Goal: Task Accomplishment & Management: Use online tool/utility

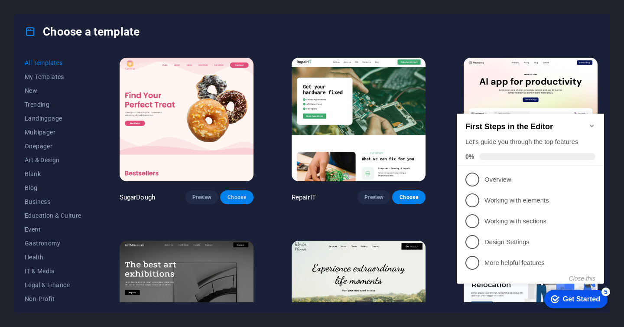
click at [242, 195] on span "Choose" at bounding box center [236, 197] width 19 height 7
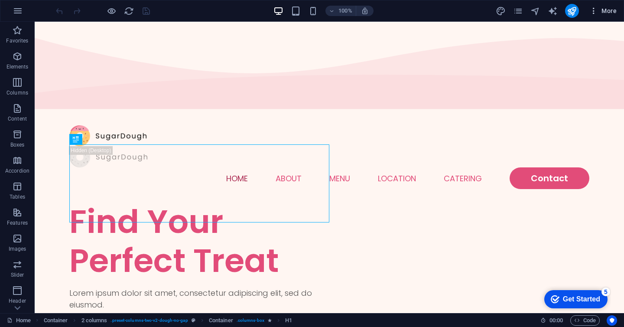
click at [596, 9] on icon "button" at bounding box center [594, 11] width 9 height 9
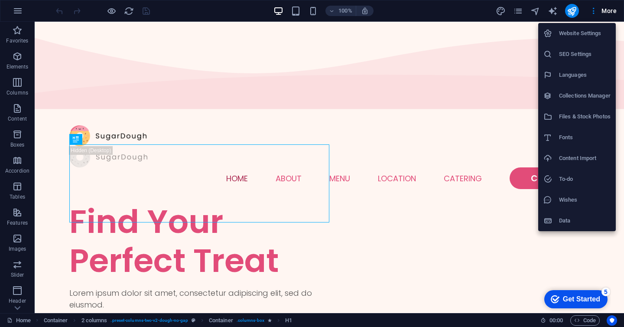
click at [559, 76] on h6 "Languages" at bounding box center [585, 75] width 52 height 10
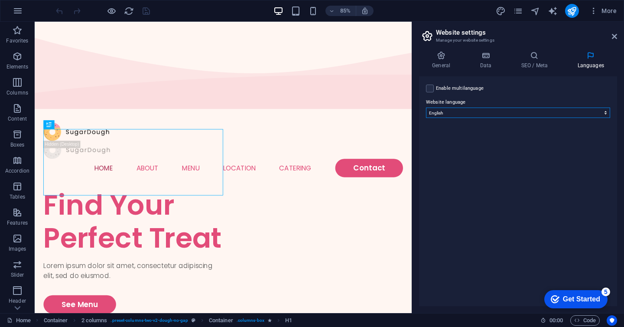
click at [461, 111] on select "Abkhazian Afar Afrikaans Akan Albanian Amharic Arabic Aragonese Armenian Assame…" at bounding box center [518, 113] width 184 height 10
select select "55"
click at [426, 108] on select "Abkhazian Afar Afrikaans Akan Albanian Amharic Arabic Aragonese Armenian Assame…" at bounding box center [518, 113] width 184 height 10
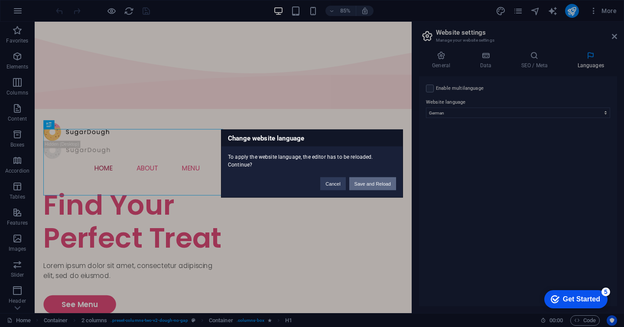
click at [369, 183] on button "Save and Reload" at bounding box center [372, 183] width 47 height 13
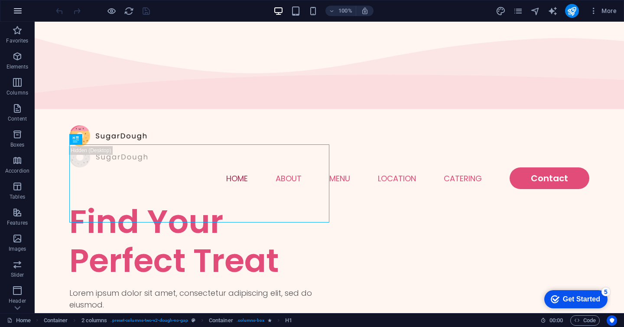
click at [0, 0] on icon "button" at bounding box center [0, 0] width 0 height 0
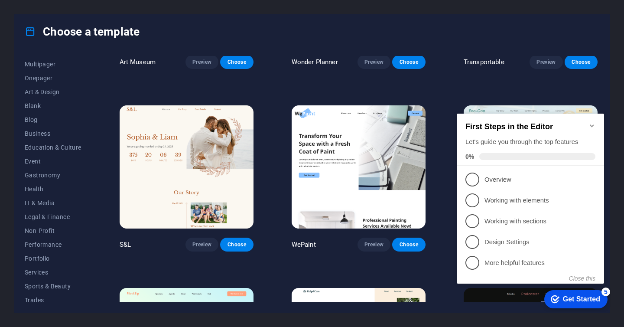
scroll to position [101, 0]
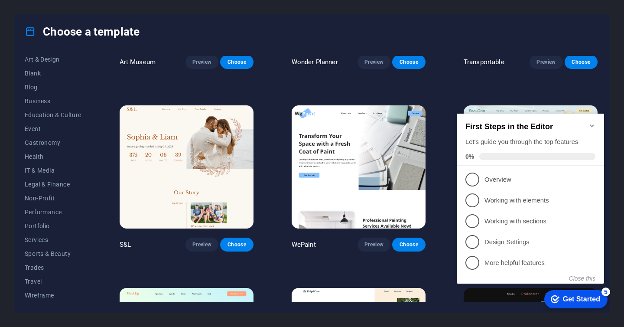
click at [608, 94] on div "All Templates My Templates New Trending Landingpage Multipager Onepager Art & D…" at bounding box center [312, 181] width 596 height 264
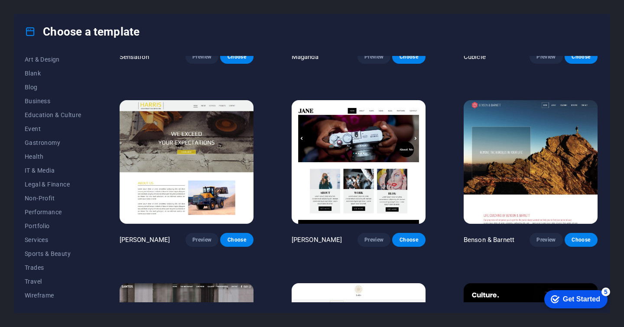
scroll to position [8009, 0]
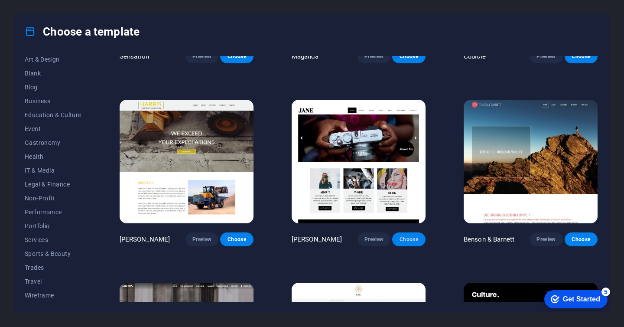
click at [412, 236] on span "Choose" at bounding box center [408, 239] width 19 height 7
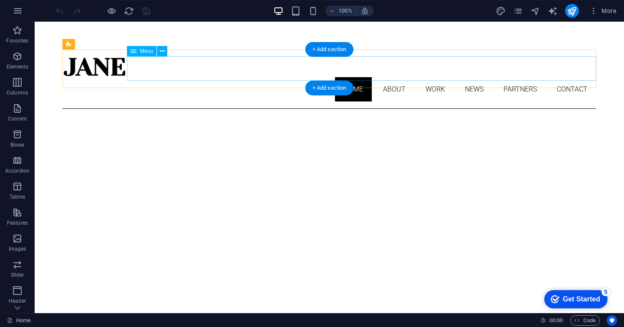
click at [392, 77] on nav "Home About Work News Partners Contact" at bounding box center [329, 89] width 534 height 24
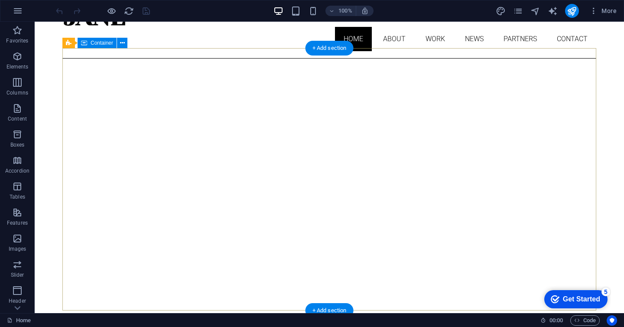
scroll to position [55, 0]
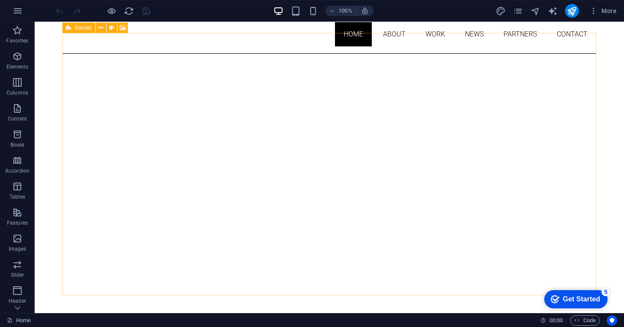
click at [82, 28] on span "Banner" at bounding box center [83, 27] width 17 height 5
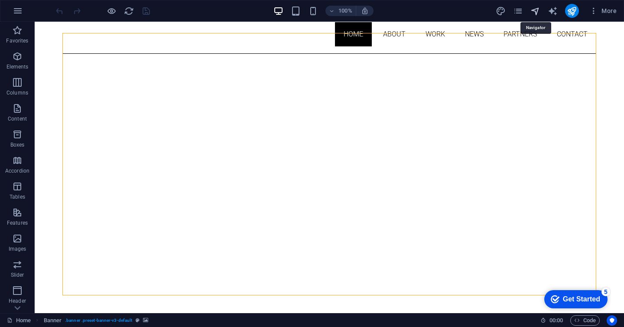
click at [539, 10] on icon "navigator" at bounding box center [536, 11] width 10 height 10
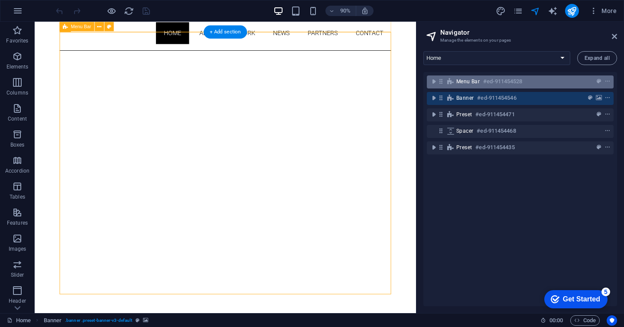
click at [462, 82] on span "Menu Bar" at bounding box center [468, 81] width 23 height 7
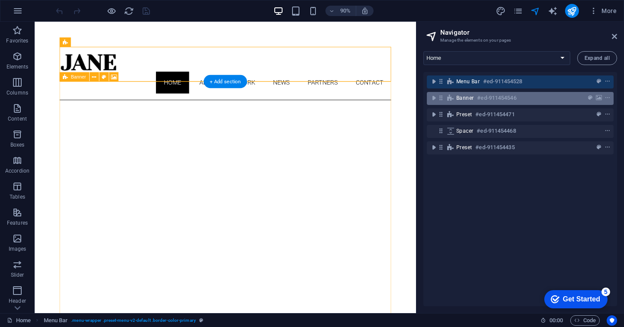
click at [459, 101] on span "Banner" at bounding box center [465, 98] width 17 height 7
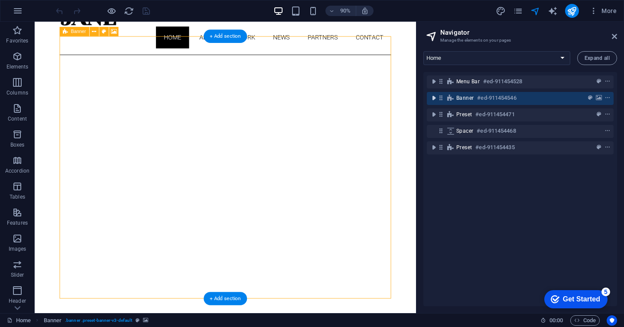
click at [435, 98] on icon "toggle-expand" at bounding box center [434, 98] width 9 height 9
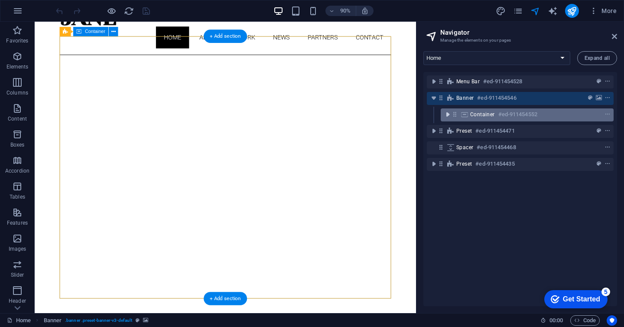
click at [449, 114] on icon "toggle-expand" at bounding box center [448, 114] width 9 height 9
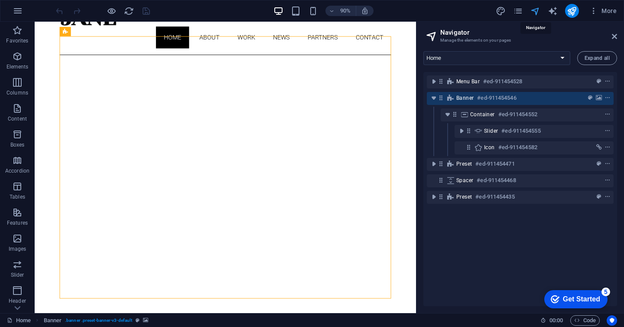
click at [538, 12] on icon "navigator" at bounding box center [536, 11] width 10 height 10
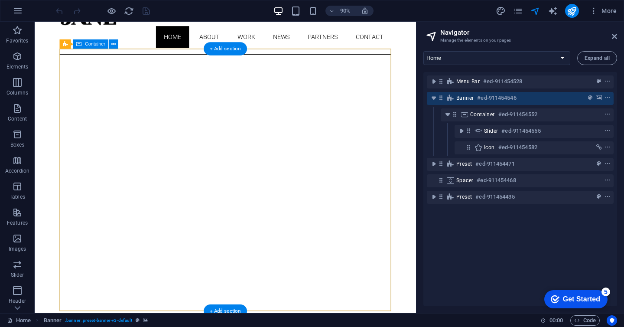
scroll to position [51, 0]
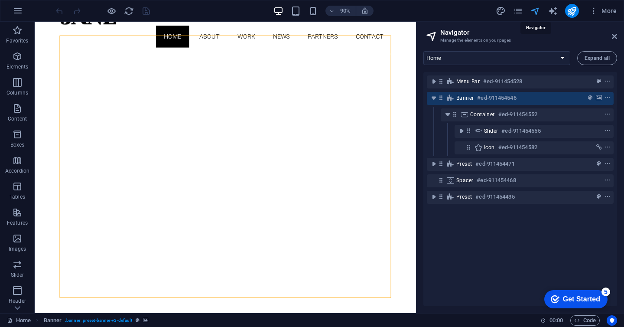
click at [535, 12] on icon "navigator" at bounding box center [536, 11] width 10 height 10
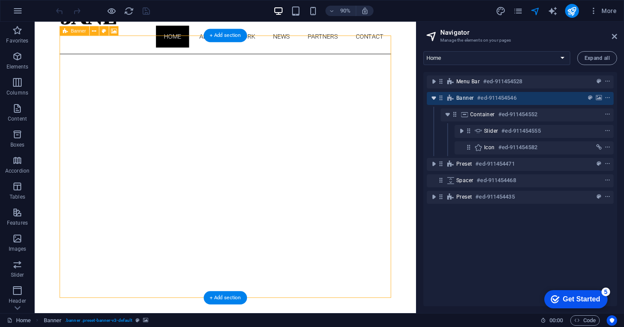
click at [432, 98] on icon "toggle-expand" at bounding box center [434, 98] width 9 height 9
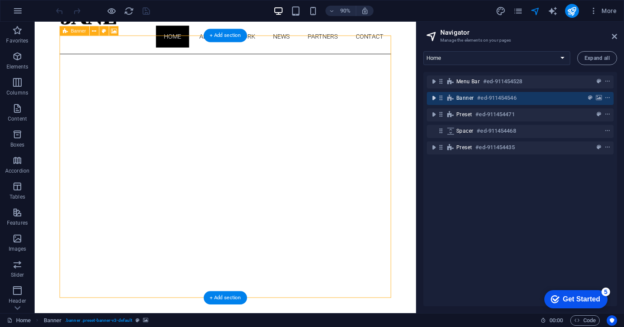
click at [432, 98] on icon "toggle-expand" at bounding box center [434, 98] width 9 height 9
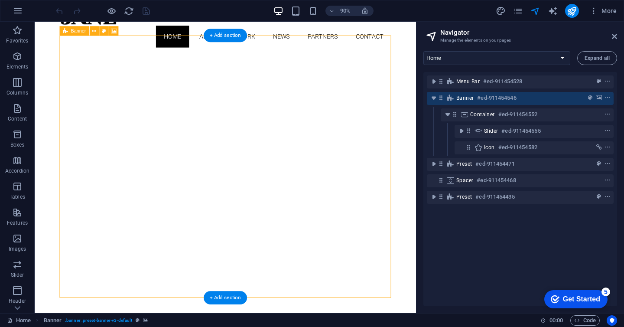
click at [480, 98] on h6 "#ed-911454546" at bounding box center [496, 98] width 39 height 10
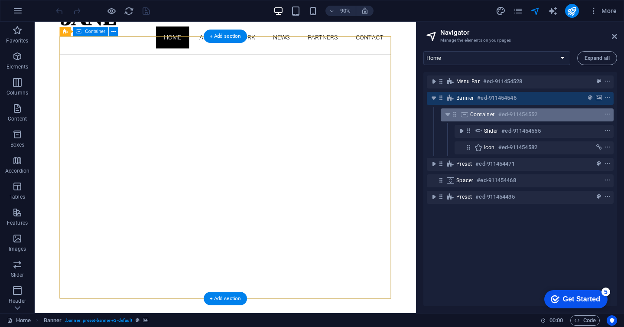
click at [481, 115] on span "Container" at bounding box center [482, 114] width 25 height 7
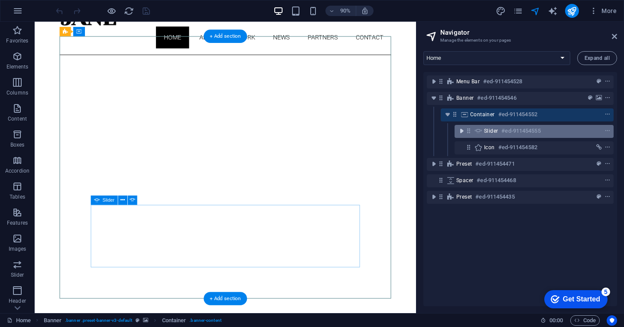
click at [463, 131] on icon "toggle-expand" at bounding box center [461, 131] width 9 height 9
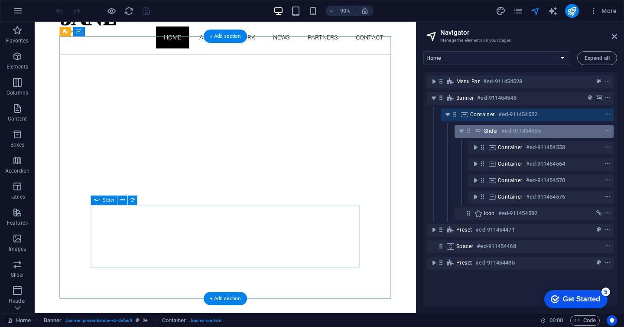
click at [500, 136] on div "Slider #ed-911454555" at bounding box center [527, 131] width 86 height 10
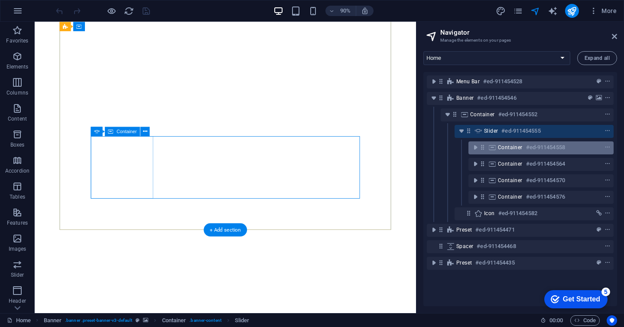
click at [509, 151] on div "Container #ed-911454558" at bounding box center [534, 147] width 72 height 10
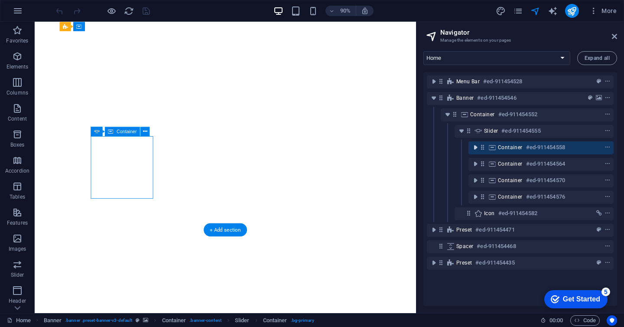
click at [477, 148] on icon "toggle-expand" at bounding box center [475, 147] width 9 height 9
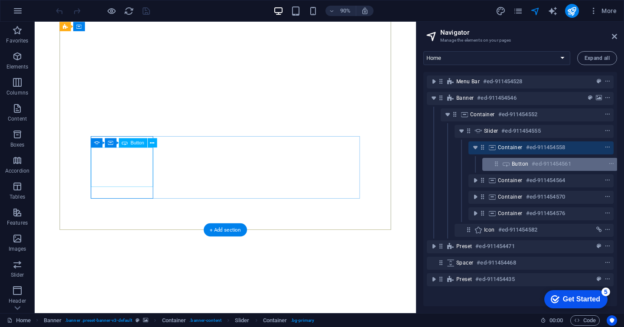
click at [517, 167] on span "Button" at bounding box center [520, 163] width 16 height 7
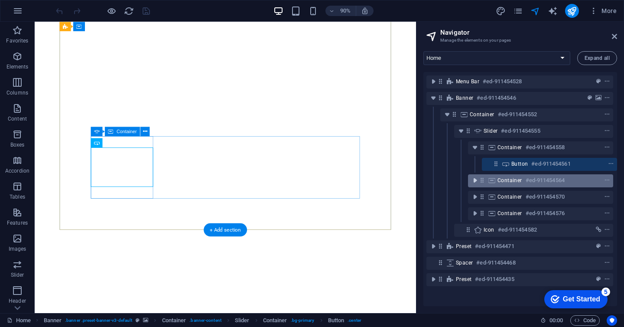
click at [475, 183] on icon "toggle-expand" at bounding box center [475, 180] width 9 height 9
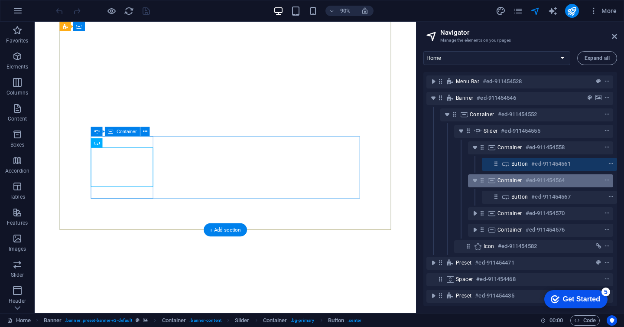
click at [523, 183] on div "Container #ed-911454564" at bounding box center [534, 180] width 72 height 10
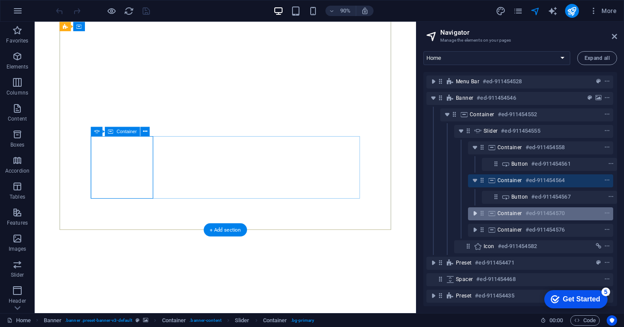
click at [474, 209] on button "toggle-expand" at bounding box center [475, 213] width 10 height 10
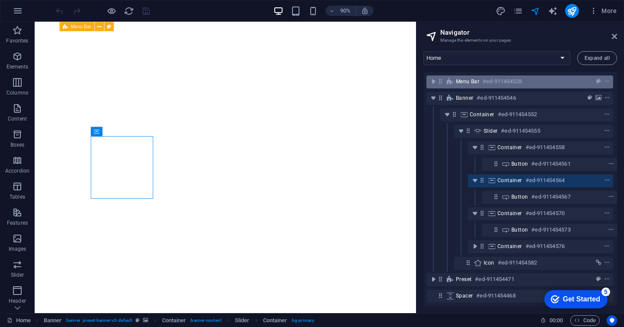
click at [452, 82] on icon at bounding box center [451, 81] width 10 height 7
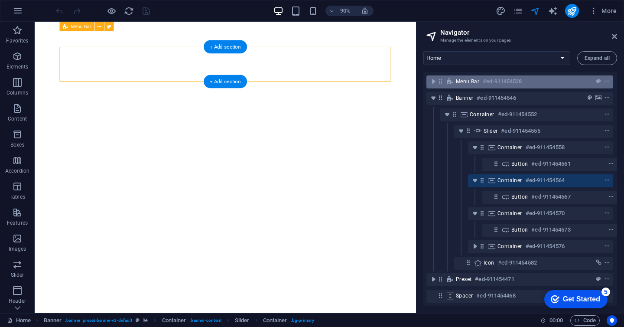
scroll to position [0, 0]
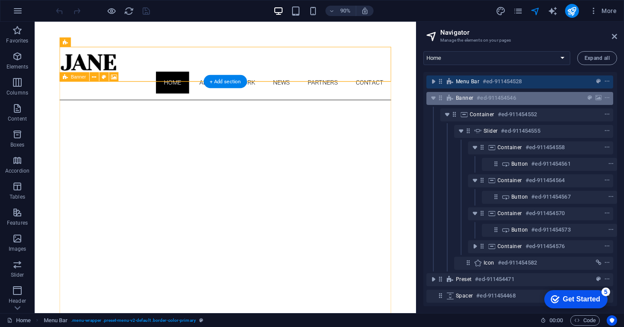
click at [464, 94] on div "Banner #ed-911454546" at bounding box center [513, 98] width 114 height 10
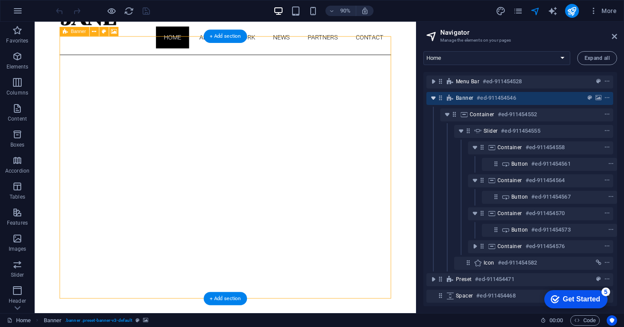
click at [433, 99] on icon "toggle-expand" at bounding box center [433, 98] width 9 height 9
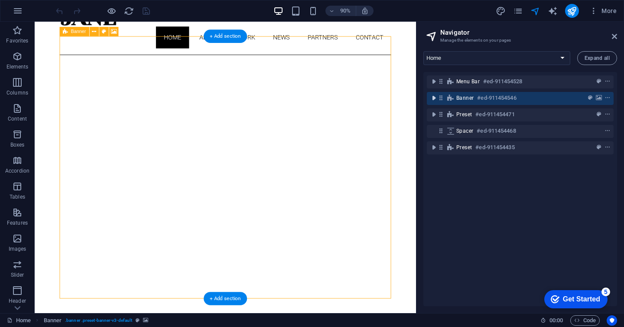
click at [433, 99] on icon "toggle-expand" at bounding box center [434, 98] width 9 height 9
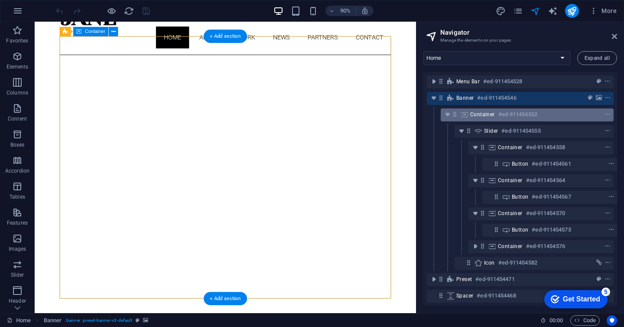
click at [475, 114] on span "Container" at bounding box center [482, 114] width 25 height 7
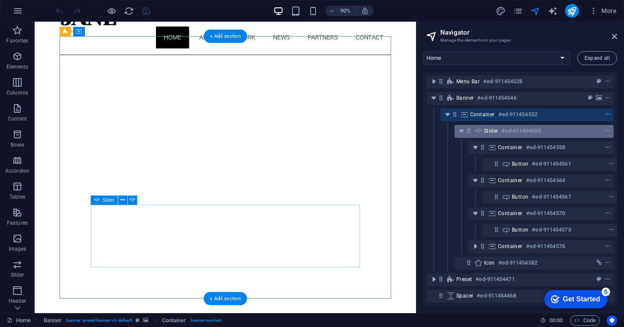
click at [484, 131] on span "Slider" at bounding box center [491, 130] width 14 height 7
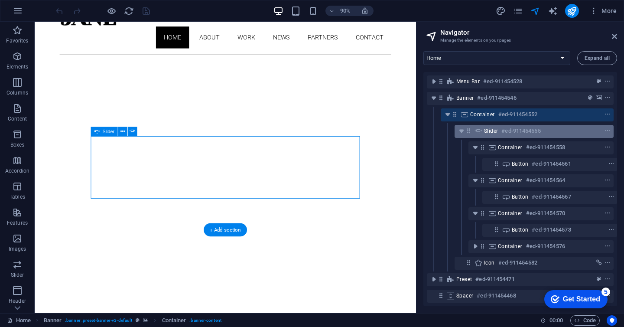
scroll to position [127, 0]
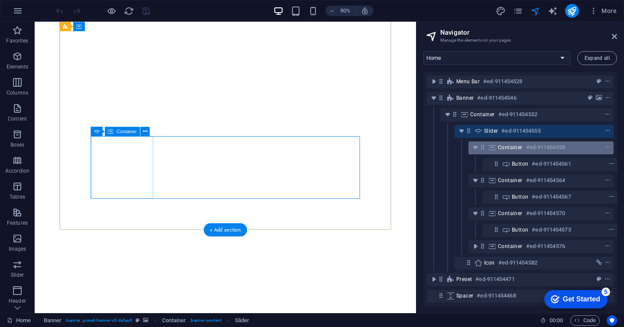
click at [491, 147] on icon at bounding box center [493, 147] width 10 height 7
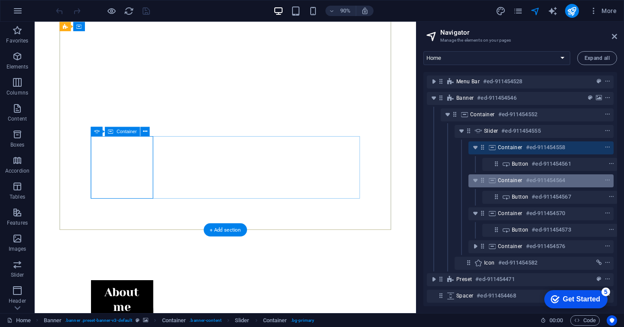
click at [500, 180] on span "Container" at bounding box center [510, 180] width 25 height 7
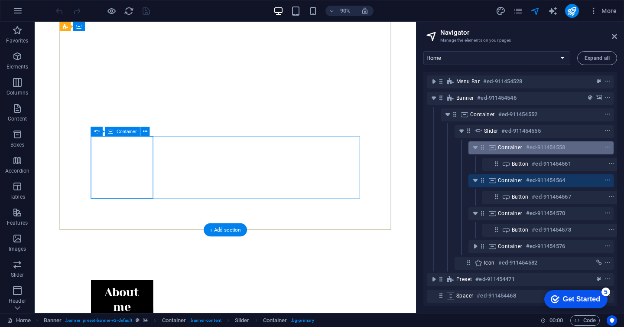
click at [500, 153] on div "Container #ed-911454558" at bounding box center [541, 147] width 145 height 13
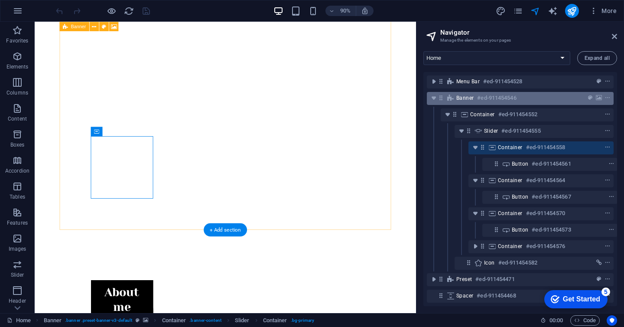
click at [469, 93] on div "Banner #ed-911454546" at bounding box center [514, 98] width 114 height 10
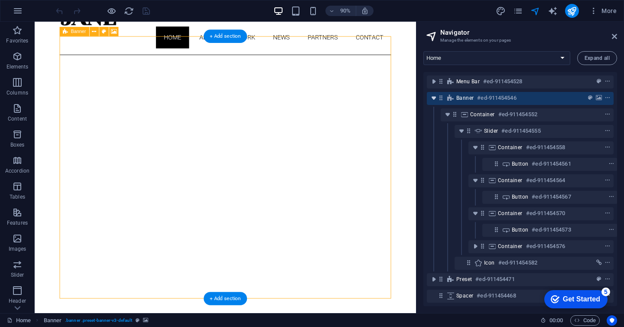
click at [435, 100] on icon "toggle-expand" at bounding box center [434, 98] width 9 height 9
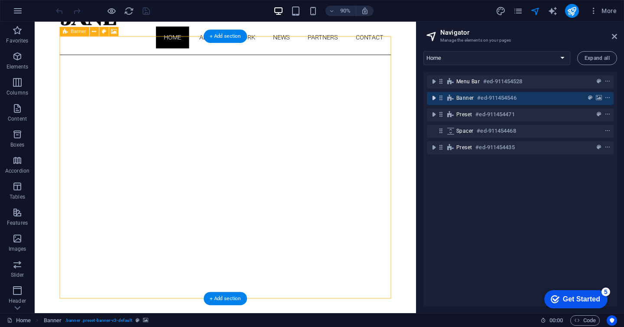
click at [435, 100] on icon "toggle-expand" at bounding box center [434, 98] width 9 height 9
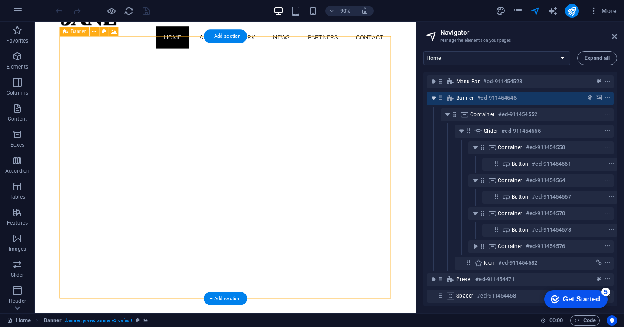
click at [435, 100] on icon "toggle-expand" at bounding box center [434, 98] width 9 height 9
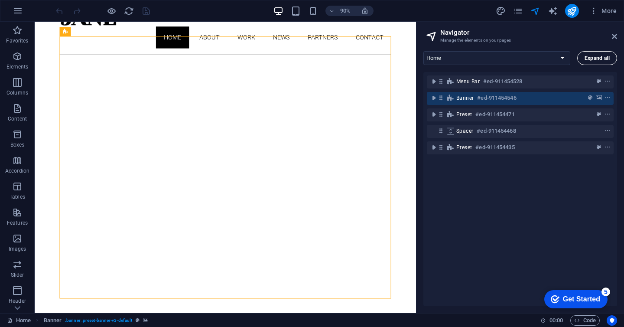
click at [593, 59] on span "Expand all" at bounding box center [597, 58] width 25 height 5
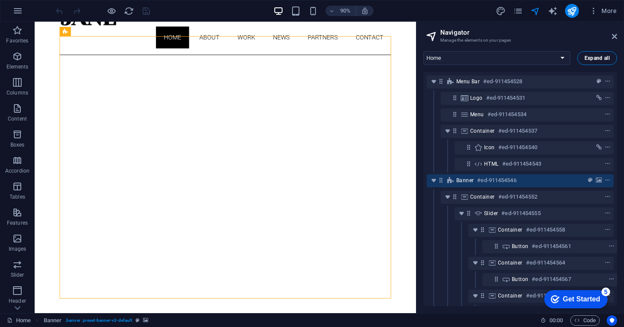
click at [593, 59] on span "Expand all" at bounding box center [597, 58] width 25 height 5
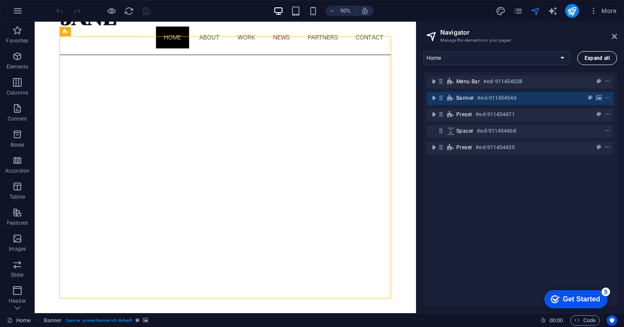
click at [593, 59] on span "Expand all" at bounding box center [597, 58] width 25 height 5
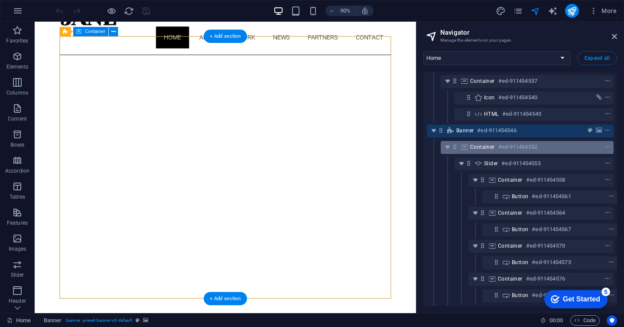
scroll to position [56, 0]
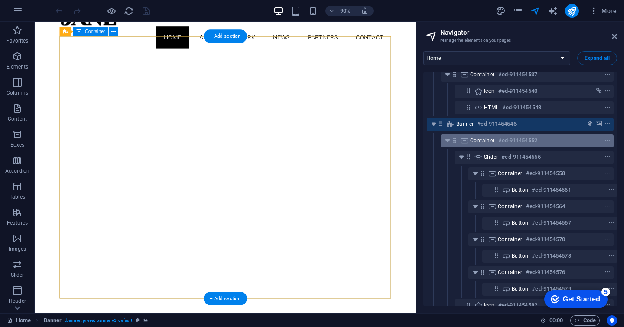
click at [481, 140] on span "Container" at bounding box center [482, 140] width 25 height 7
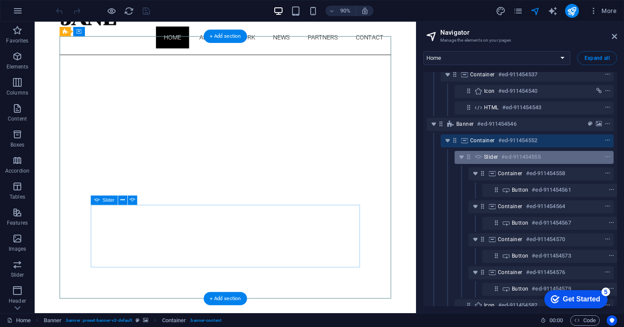
click at [489, 155] on span "Slider" at bounding box center [491, 156] width 14 height 7
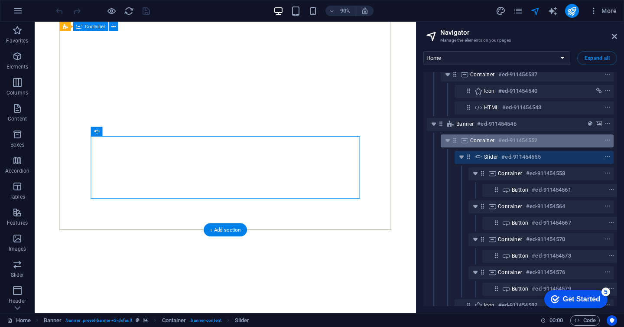
click at [480, 138] on span "Container" at bounding box center [482, 140] width 25 height 7
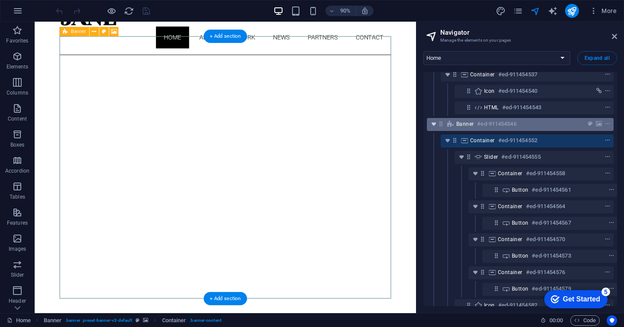
click at [435, 124] on icon "toggle-expand" at bounding box center [434, 124] width 9 height 9
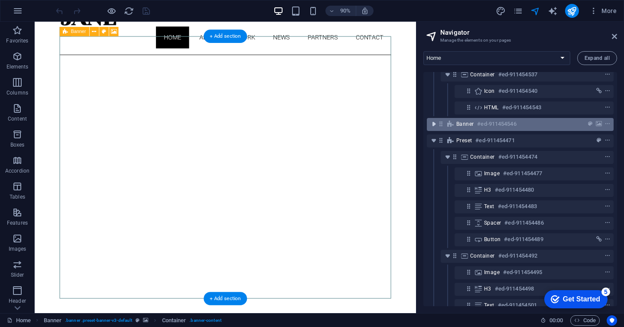
click at [435, 124] on icon "toggle-expand" at bounding box center [434, 124] width 9 height 9
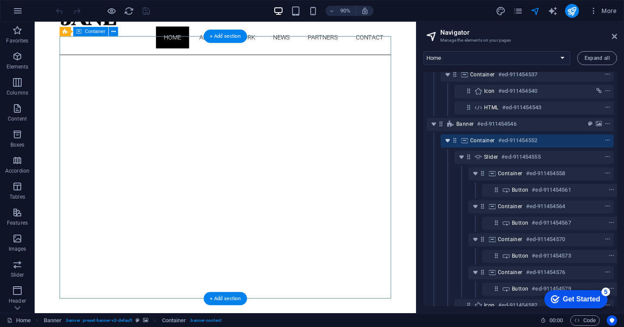
click at [448, 140] on icon "toggle-expand" at bounding box center [448, 140] width 9 height 9
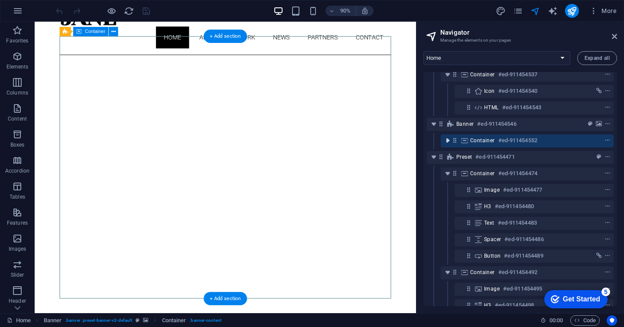
click at [448, 140] on icon "toggle-expand" at bounding box center [448, 140] width 9 height 9
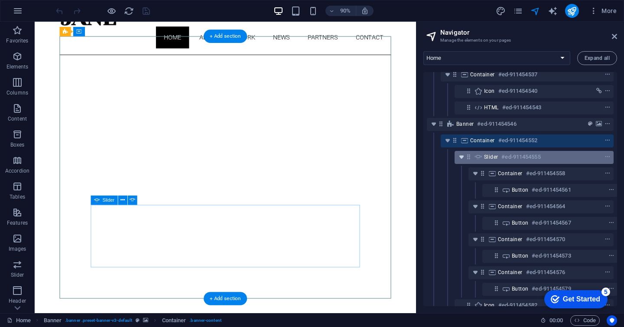
click at [460, 160] on icon "toggle-expand" at bounding box center [461, 157] width 9 height 9
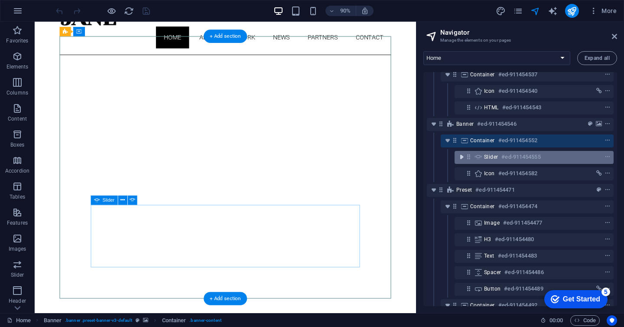
click at [460, 160] on icon "toggle-expand" at bounding box center [461, 157] width 9 height 9
select select "fade"
select select "ms"
select select "s"
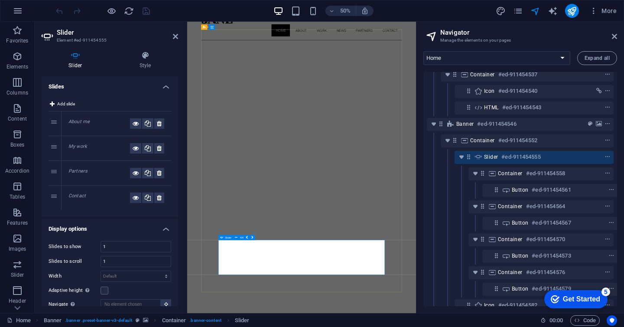
click at [483, 160] on div "Slider #ed-911454555" at bounding box center [534, 157] width 159 height 13
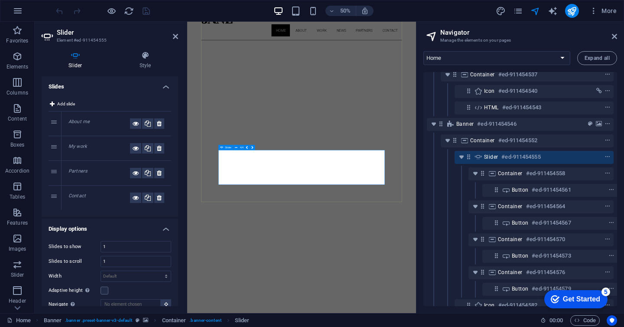
scroll to position [230, 0]
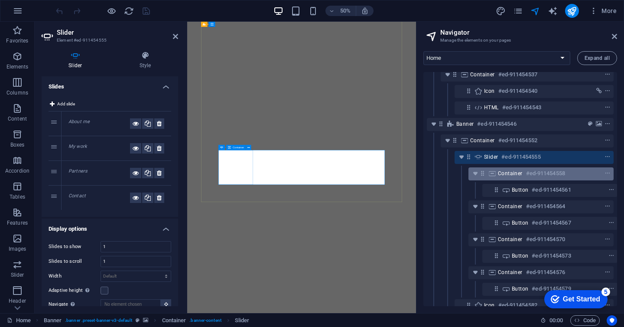
click at [501, 176] on span "Container" at bounding box center [510, 173] width 25 height 7
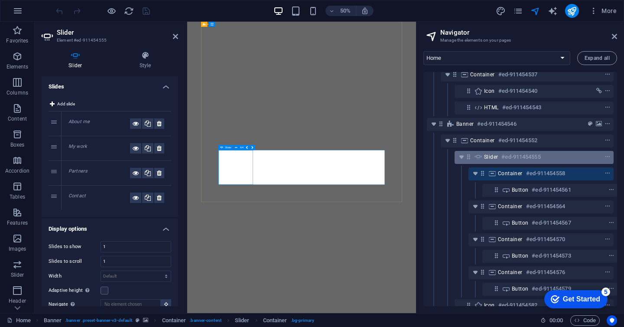
click at [491, 156] on span "Slider" at bounding box center [491, 156] width 14 height 7
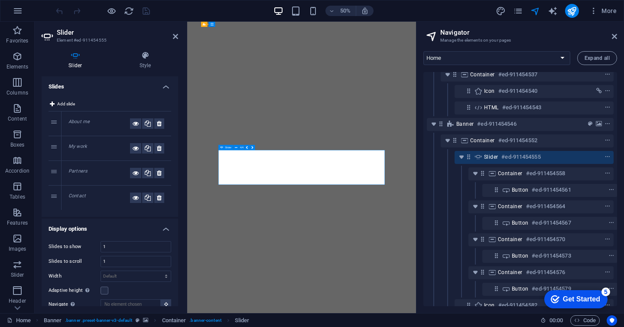
click at [492, 157] on span "Slider" at bounding box center [491, 156] width 14 height 7
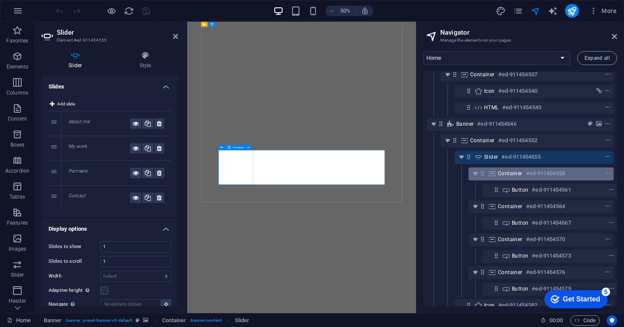
click at [506, 174] on span "Container" at bounding box center [510, 173] width 25 height 7
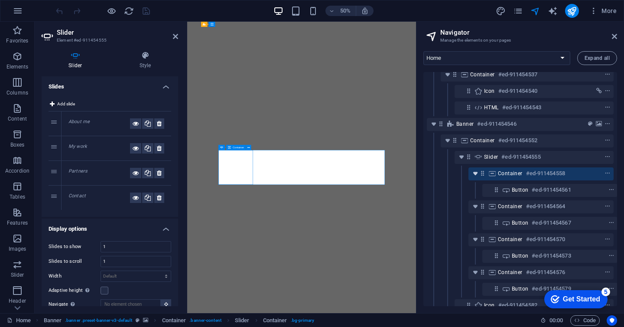
click at [474, 176] on icon "toggle-expand" at bounding box center [475, 173] width 9 height 9
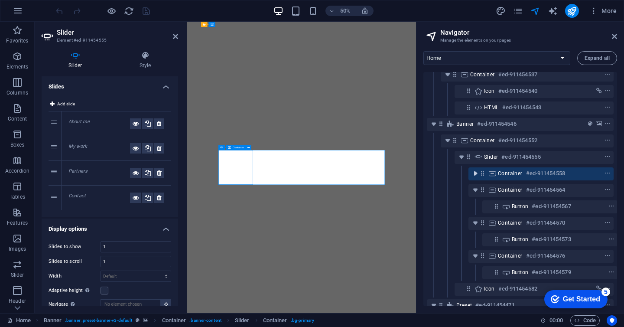
click at [474, 176] on icon "toggle-expand" at bounding box center [475, 173] width 9 height 9
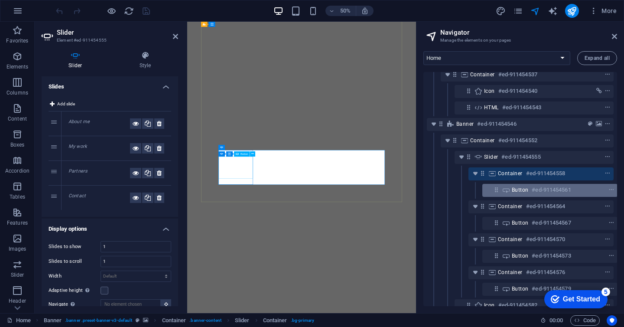
click at [513, 188] on span "Button" at bounding box center [520, 189] width 16 height 7
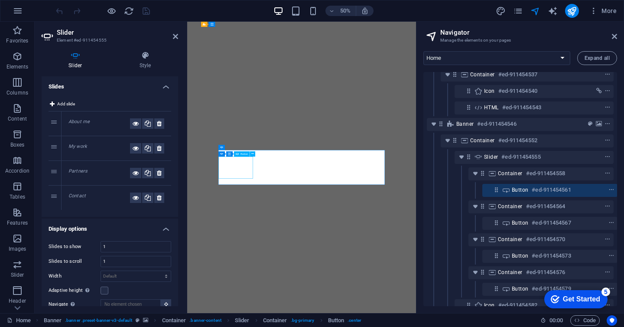
scroll to position [61, 2]
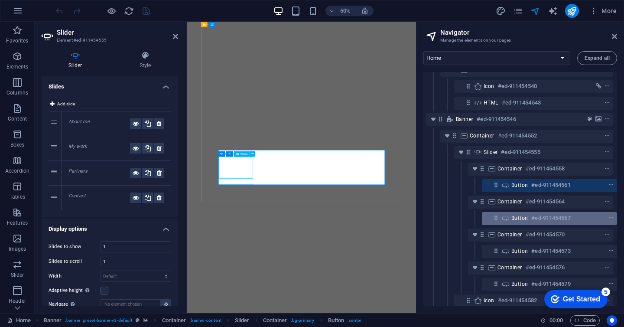
click at [514, 216] on span "Button" at bounding box center [520, 218] width 16 height 7
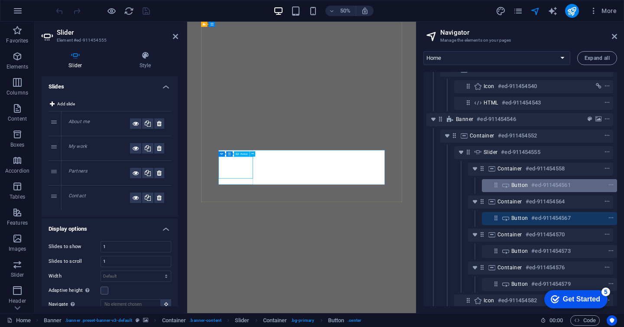
click at [515, 186] on span "Button" at bounding box center [520, 185] width 16 height 7
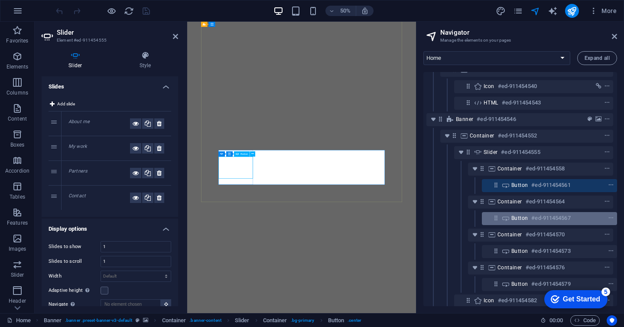
click at [513, 221] on span "Button" at bounding box center [520, 218] width 16 height 7
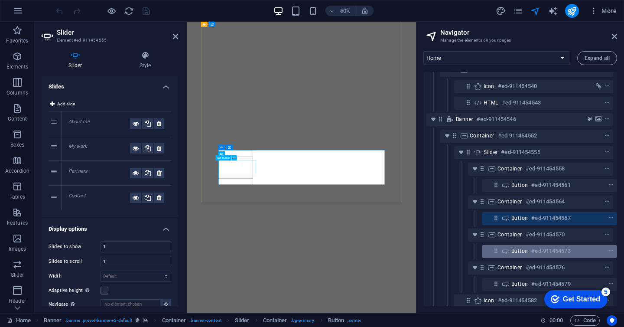
click at [516, 252] on span "Button" at bounding box center [520, 251] width 16 height 7
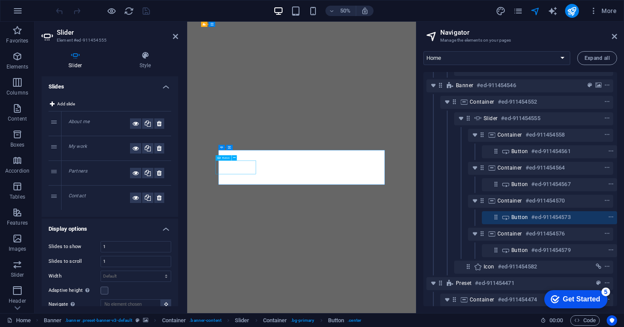
scroll to position [98, 2]
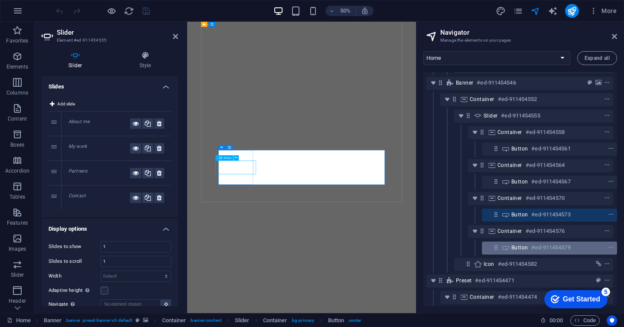
click at [517, 244] on div "Button #ed-911454579" at bounding box center [543, 247] width 62 height 10
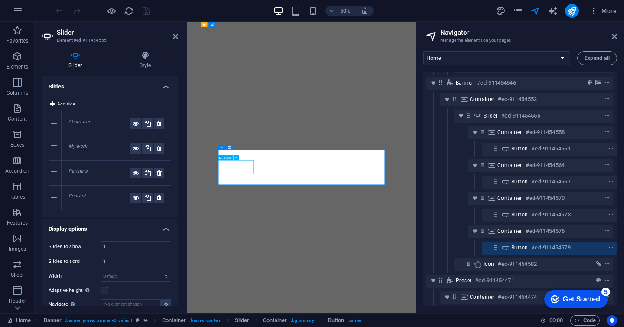
click at [516, 249] on span "Button" at bounding box center [520, 247] width 16 height 7
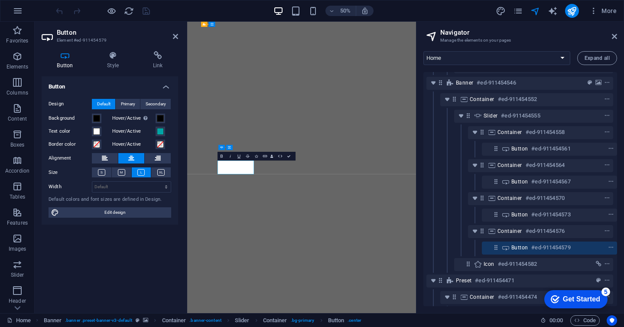
click at [493, 246] on icon at bounding box center [496, 247] width 7 height 7
click at [494, 215] on icon at bounding box center [496, 214] width 7 height 7
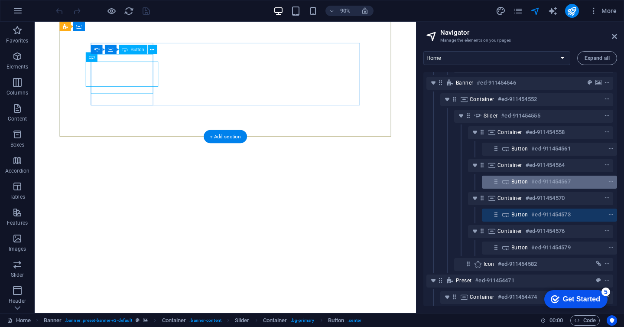
click at [493, 181] on icon at bounding box center [496, 181] width 7 height 7
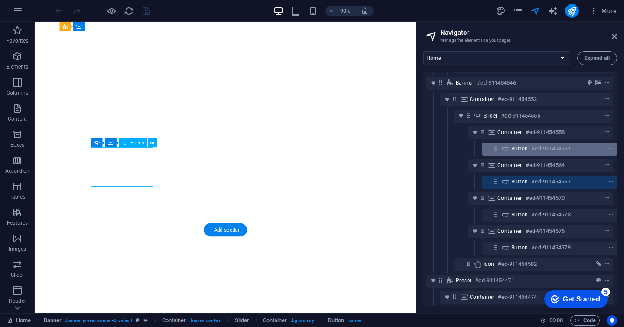
click at [493, 151] on icon at bounding box center [496, 148] width 7 height 7
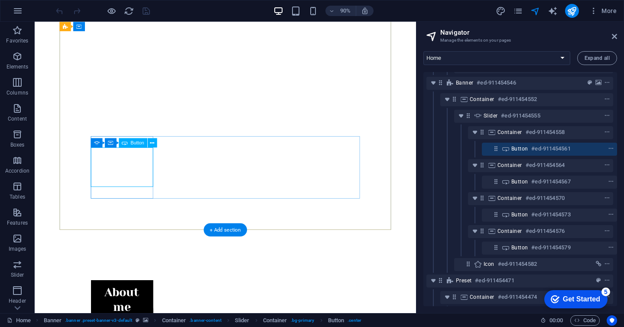
click at [520, 150] on span "Button" at bounding box center [520, 148] width 16 height 7
click at [496, 147] on icon at bounding box center [496, 148] width 7 height 7
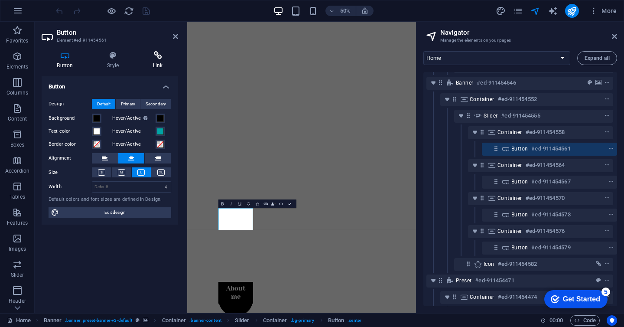
click at [157, 56] on icon at bounding box center [157, 55] width 41 height 9
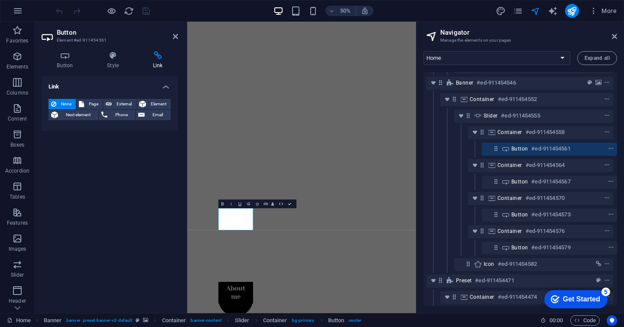
click at [87, 195] on div "Link None Page External Element Next element Phone Email Page Home About Work N…" at bounding box center [110, 191] width 137 height 230
click at [519, 148] on span "Button" at bounding box center [520, 148] width 16 height 7
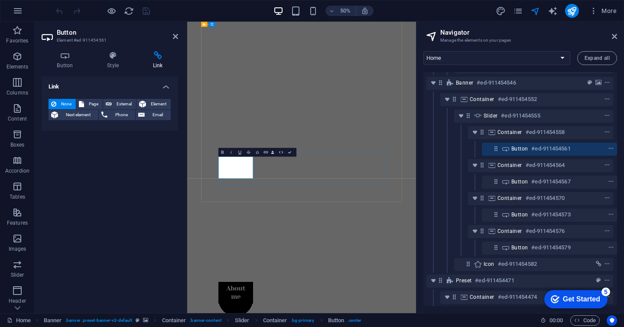
scroll to position [230, 0]
click at [519, 148] on span "Button" at bounding box center [520, 148] width 16 height 7
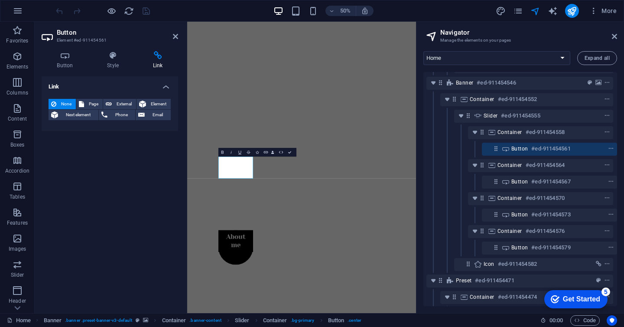
click at [155, 166] on div "Link None Page External Element Next element Phone Email Page Home About Work N…" at bounding box center [110, 191] width 137 height 230
click at [563, 58] on select "Home About Work News Partners Contact Legal Notice Privacy Blog Post" at bounding box center [497, 58] width 147 height 14
click at [424, 51] on select "Home About Work News Partners Contact Legal Notice Privacy Blog Post" at bounding box center [497, 58] width 147 height 14
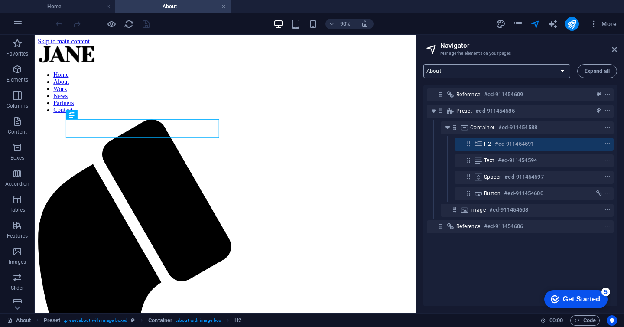
scroll to position [0, 0]
click at [563, 66] on select "Home About Work News Partners Contact Legal Notice Privacy Blog Post" at bounding box center [497, 71] width 147 height 14
click at [424, 64] on select "Home About Work News Partners Contact Legal Notice Privacy Blog Post" at bounding box center [497, 71] width 147 height 14
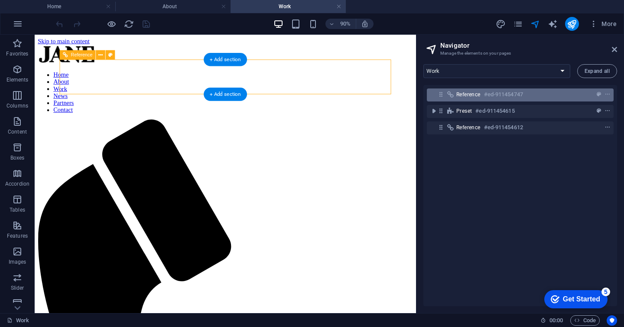
click at [444, 95] on icon at bounding box center [441, 94] width 7 height 7
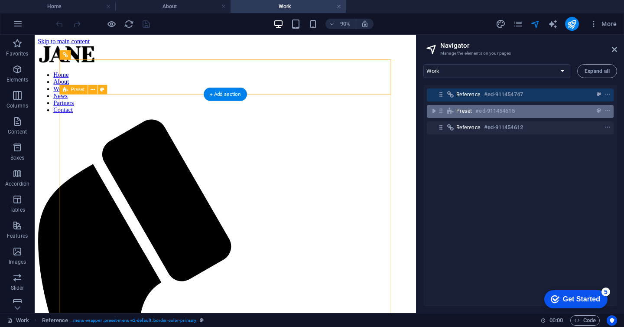
click at [442, 106] on div "Preset #ed-911454615" at bounding box center [520, 111] width 187 height 13
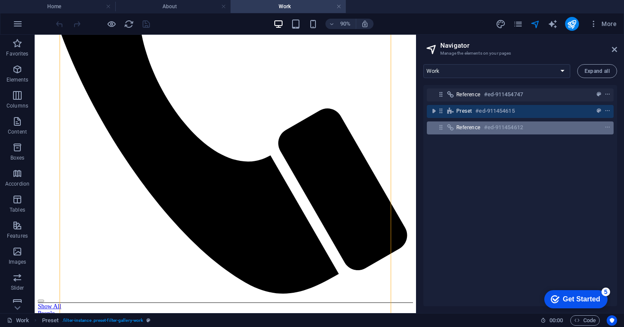
click at [438, 125] on icon at bounding box center [441, 127] width 7 height 7
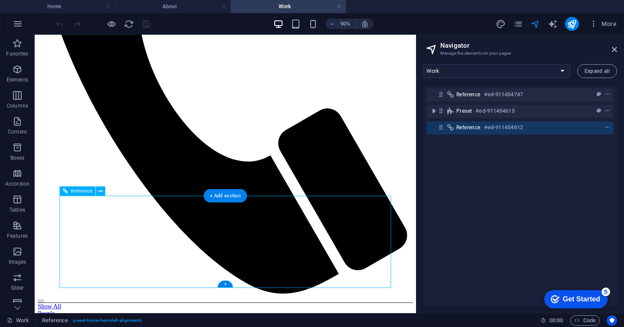
scroll to position [766, 0]
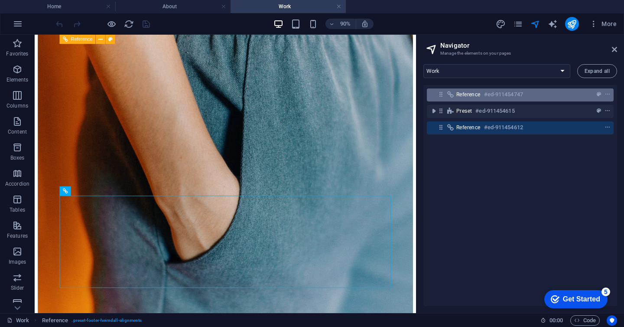
click at [438, 100] on div "Reference #ed-911454747" at bounding box center [520, 94] width 187 height 13
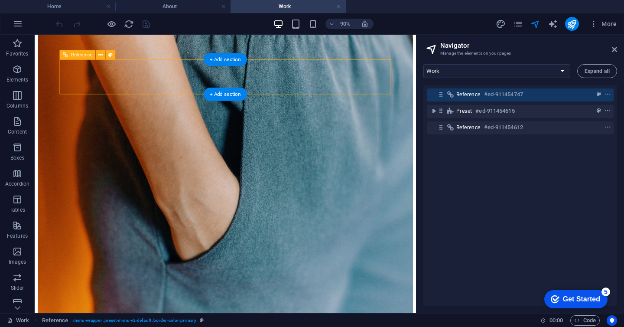
scroll to position [0, 0]
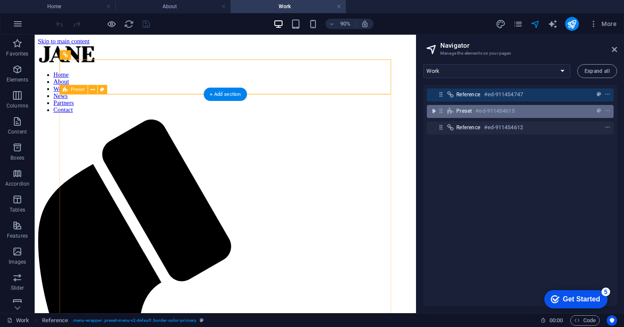
click at [436, 109] on icon "toggle-expand" at bounding box center [434, 111] width 9 height 9
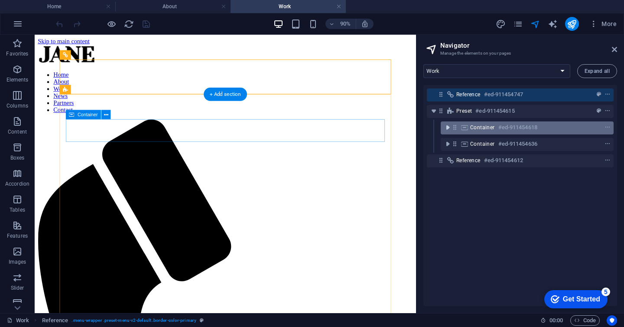
click at [451, 129] on icon "toggle-expand" at bounding box center [448, 127] width 9 height 9
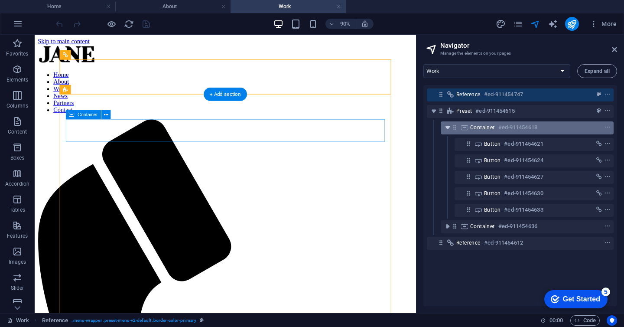
click at [447, 126] on icon "toggle-expand" at bounding box center [448, 127] width 9 height 9
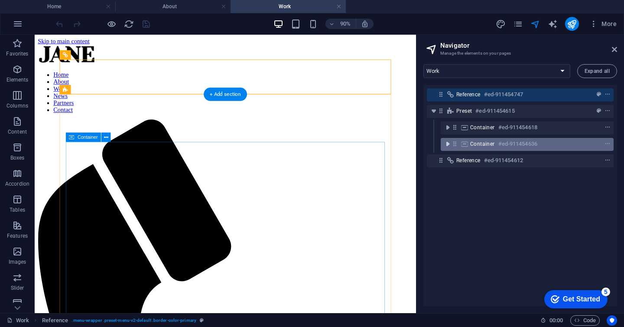
click at [447, 142] on icon "toggle-expand" at bounding box center [448, 144] width 9 height 9
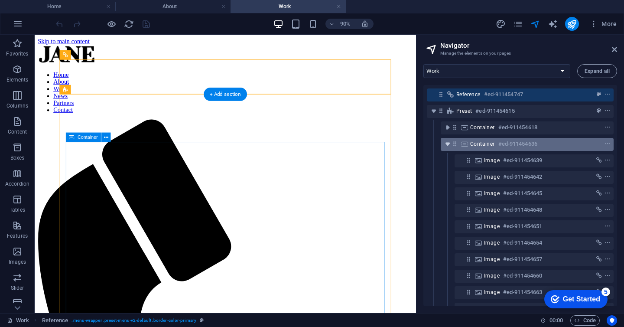
click at [447, 142] on icon "toggle-expand" at bounding box center [448, 144] width 9 height 9
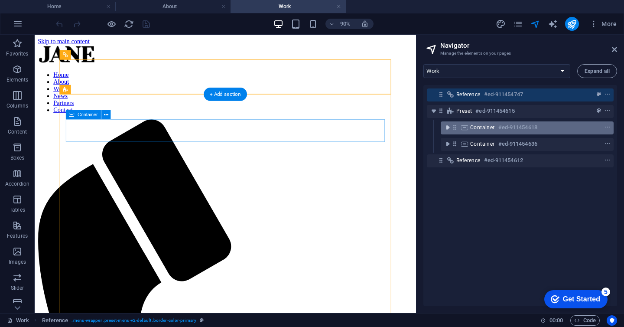
click at [447, 124] on icon "toggle-expand" at bounding box center [448, 127] width 9 height 9
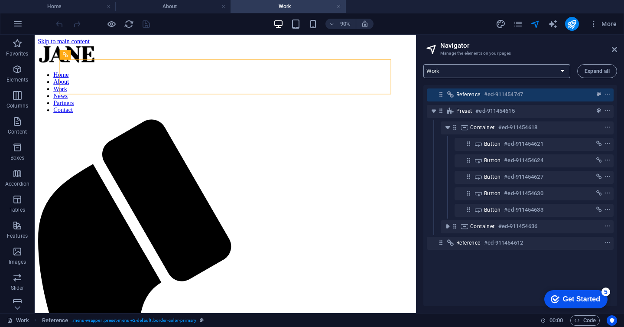
click at [493, 67] on select "Home About Work News Partners Contact Legal Notice Privacy Blog Post" at bounding box center [497, 71] width 147 height 14
click at [424, 64] on select "Home About Work News Partners Contact Legal Notice Privacy Blog Post" at bounding box center [497, 71] width 147 height 14
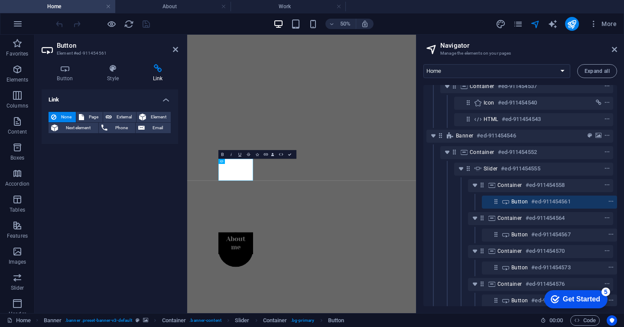
scroll to position [44, 2]
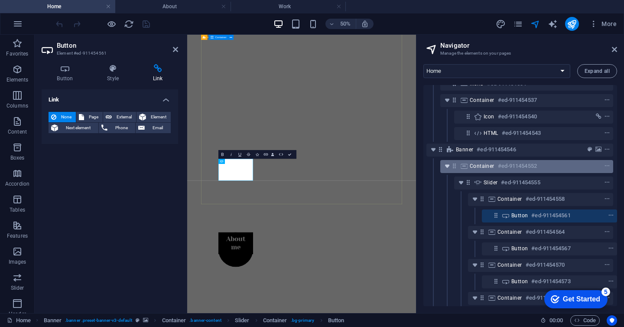
click at [447, 167] on icon "toggle-expand" at bounding box center [447, 166] width 9 height 9
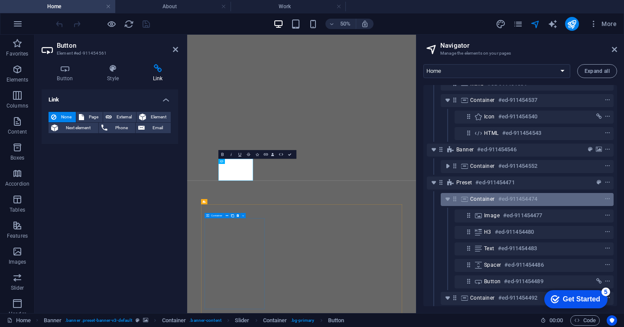
click at [482, 199] on span "Container" at bounding box center [482, 199] width 25 height 7
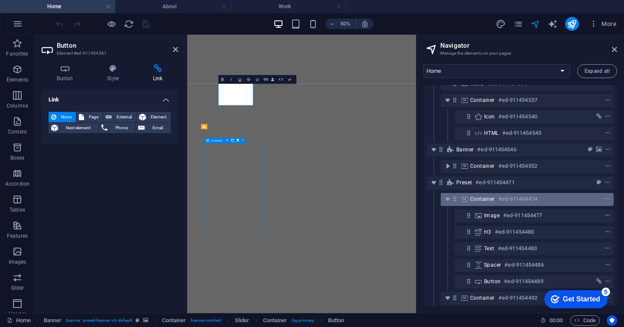
scroll to position [379, 0]
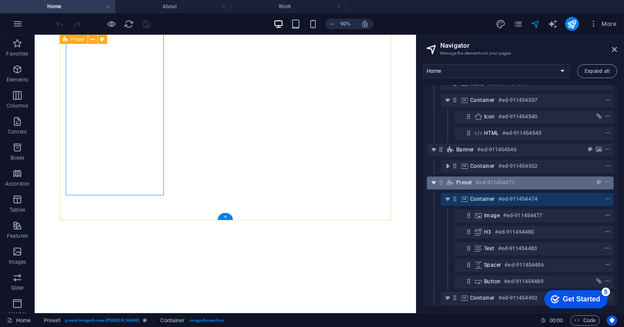
click at [434, 184] on icon "toggle-expand" at bounding box center [434, 182] width 9 height 9
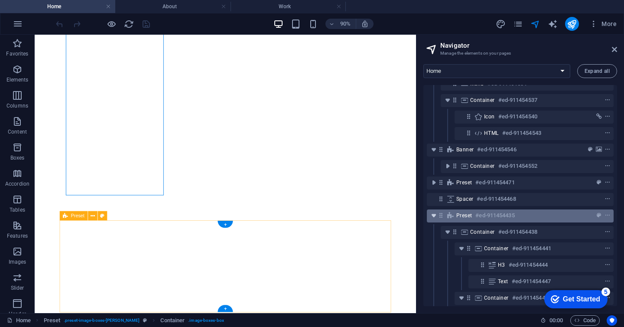
click at [432, 216] on icon "toggle-expand" at bounding box center [434, 215] width 9 height 9
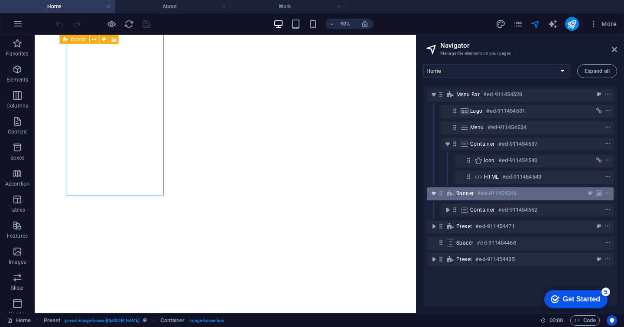
click at [436, 195] on icon "toggle-expand" at bounding box center [434, 193] width 9 height 9
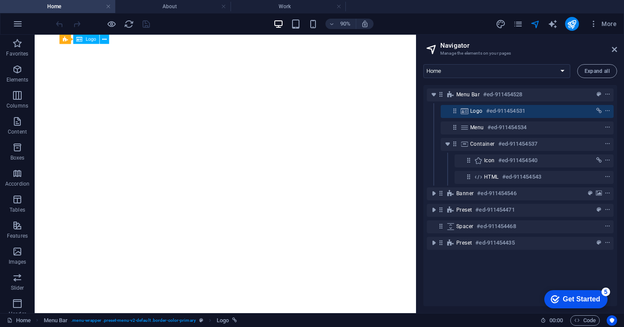
click at [456, 112] on icon at bounding box center [454, 110] width 7 height 7
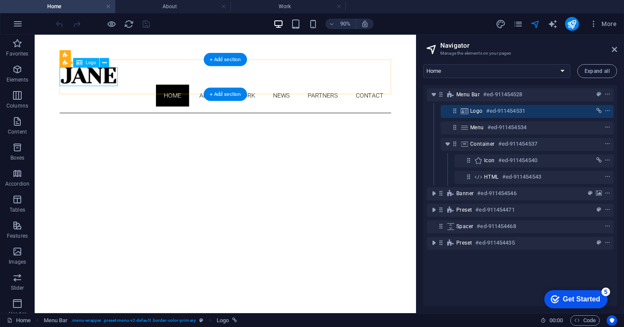
click at [481, 112] on span "Logo" at bounding box center [476, 111] width 13 height 7
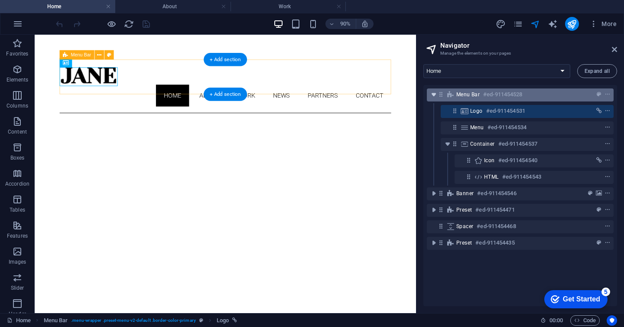
click at [435, 94] on icon "toggle-expand" at bounding box center [434, 94] width 9 height 9
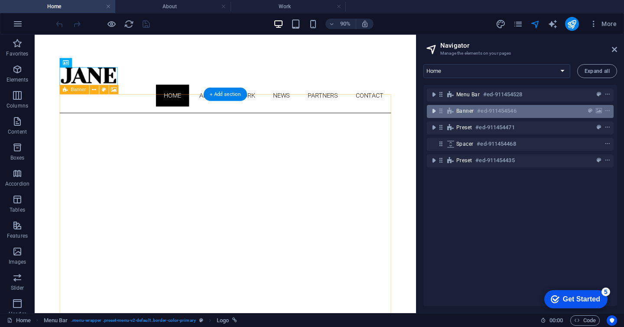
click at [434, 111] on icon "toggle-expand" at bounding box center [434, 111] width 9 height 9
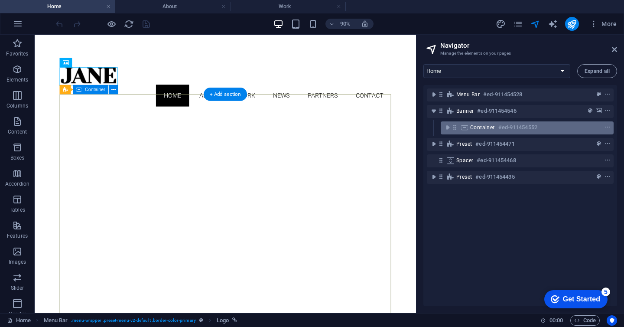
click at [478, 131] on span "Container" at bounding box center [482, 127] width 25 height 7
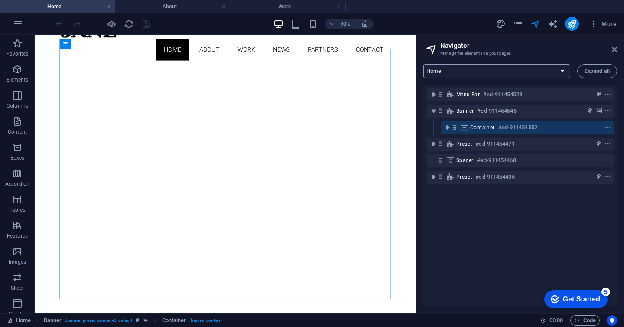
click at [468, 73] on select "Home About Work News Partners Contact Legal Notice Privacy Blog Post" at bounding box center [497, 71] width 147 height 14
click at [490, 67] on select "Home About Work News Partners Contact Legal Notice Privacy Blog Post" at bounding box center [497, 71] width 147 height 14
click at [424, 64] on select "Home About Work News Partners Contact Legal Notice Privacy Blog Post" at bounding box center [497, 71] width 147 height 14
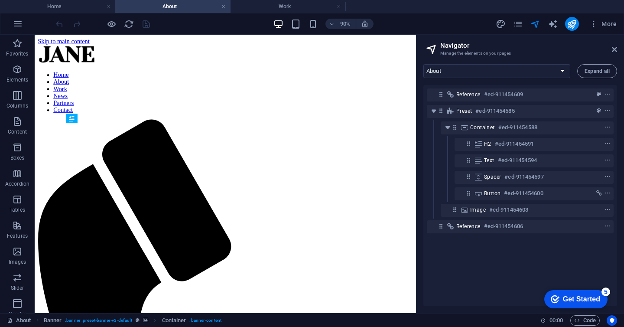
scroll to position [0, 0]
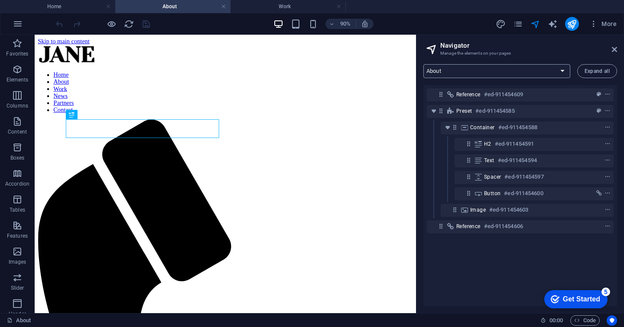
click at [445, 71] on select "Home About Work News Partners Contact Legal Notice Privacy Blog Post" at bounding box center [497, 71] width 147 height 14
click at [424, 64] on select "Home About Work News Partners Contact Legal Notice Privacy Blog Post" at bounding box center [497, 71] width 147 height 14
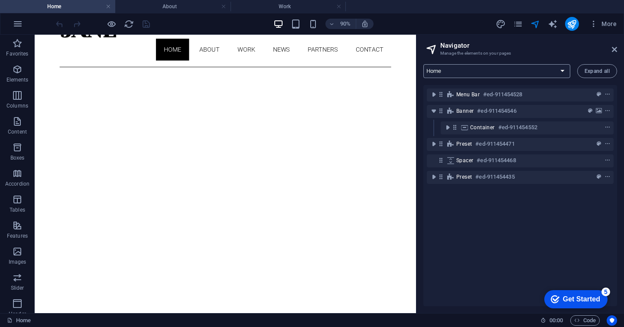
click at [528, 74] on select "Home About Work News Partners Contact Legal Notice Privacy Blog Post" at bounding box center [497, 71] width 147 height 14
click at [424, 64] on select "Home About Work News Partners Contact Legal Notice Privacy Blog Post" at bounding box center [497, 71] width 147 height 14
click at [487, 75] on select "Home About Work News Partners Contact Legal Notice Privacy Blog Post" at bounding box center [497, 71] width 147 height 14
click at [424, 64] on select "Home About Work News Partners Contact Legal Notice Privacy Blog Post" at bounding box center [497, 71] width 147 height 14
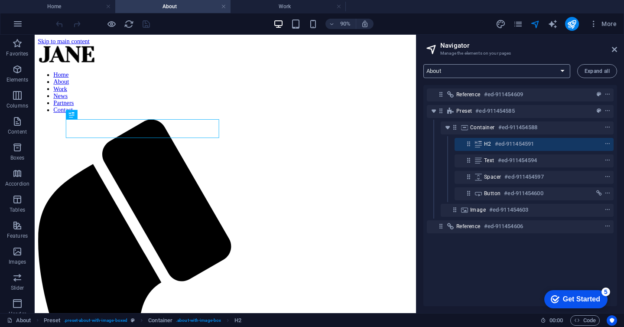
click at [486, 73] on select "Home About Work News Partners Contact Legal Notice Privacy Blog Post" at bounding box center [497, 71] width 147 height 14
click at [424, 64] on select "Home About Work News Partners Contact Legal Notice Privacy Blog Post" at bounding box center [497, 71] width 147 height 14
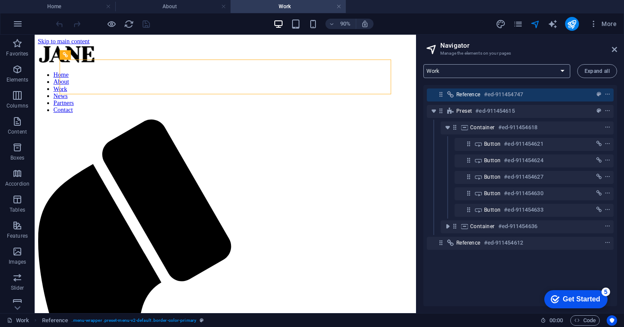
click at [481, 72] on select "Home About Work News Partners Contact Legal Notice Privacy Blog Post" at bounding box center [497, 71] width 147 height 14
click at [424, 64] on select "Home About Work News Partners Contact Legal Notice Privacy Blog Post" at bounding box center [497, 71] width 147 height 14
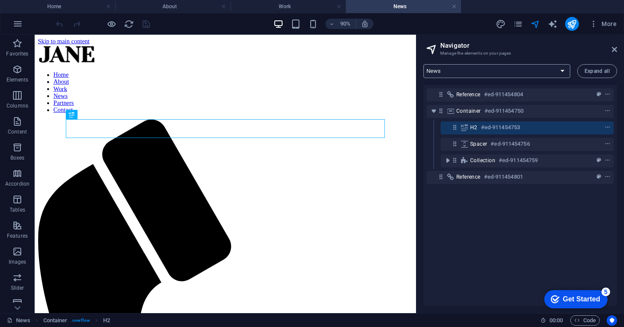
click at [473, 73] on select "Home About Work News Partners Contact Legal Notice Privacy Blog Post" at bounding box center [497, 71] width 147 height 14
select select "17062032-en"
click at [424, 64] on select "Home About Work News Partners Contact Legal Notice Privacy Blog Post" at bounding box center [497, 71] width 147 height 14
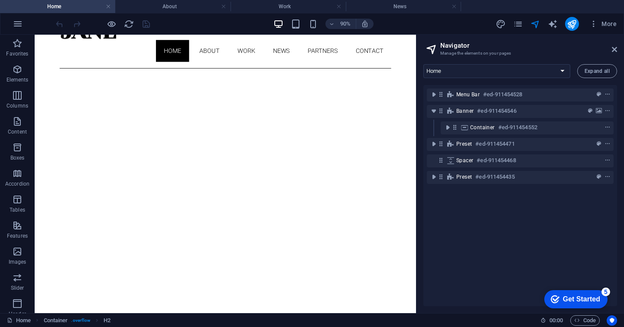
scroll to position [49, 0]
click at [594, 26] on icon "button" at bounding box center [594, 24] width 9 height 9
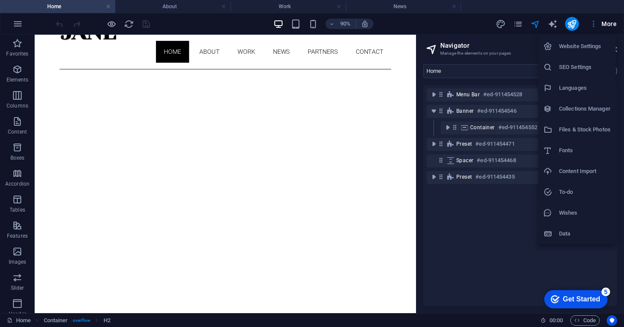
click at [574, 86] on h6 "Languages" at bounding box center [585, 88] width 52 height 10
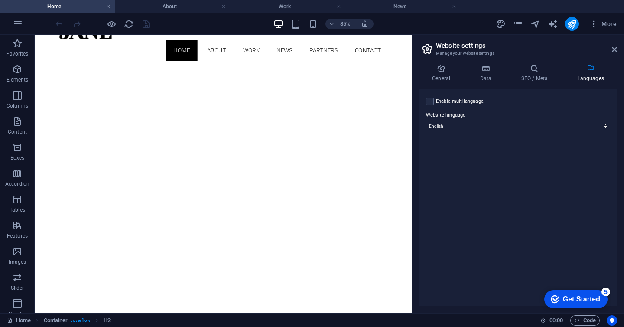
click at [536, 121] on select "Abkhazian Afar Afrikaans Akan Albanian Amharic Arabic Aragonese Armenian Assame…" at bounding box center [518, 126] width 184 height 10
select select "55"
click at [426, 121] on select "Abkhazian Afar Afrikaans Akan Albanian Amharic Arabic Aragonese Armenian Assame…" at bounding box center [518, 126] width 184 height 10
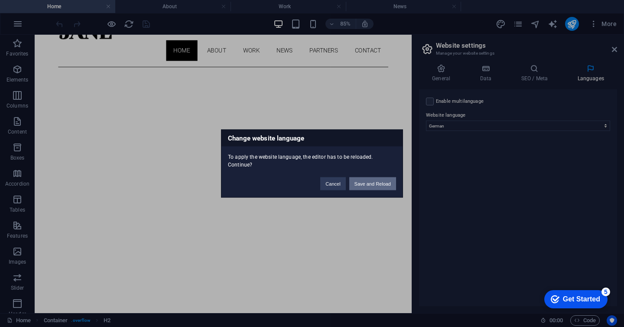
click at [375, 182] on button "Save and Reload" at bounding box center [372, 183] width 47 height 13
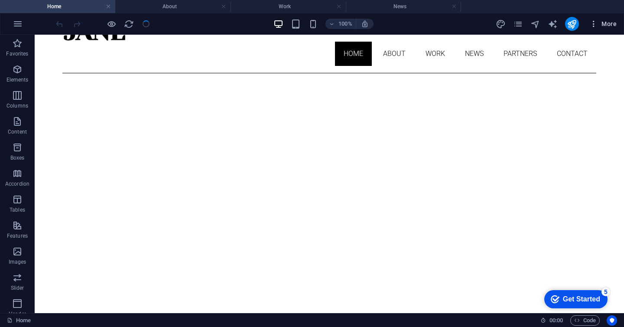
click at [594, 24] on icon "button" at bounding box center [594, 24] width 9 height 9
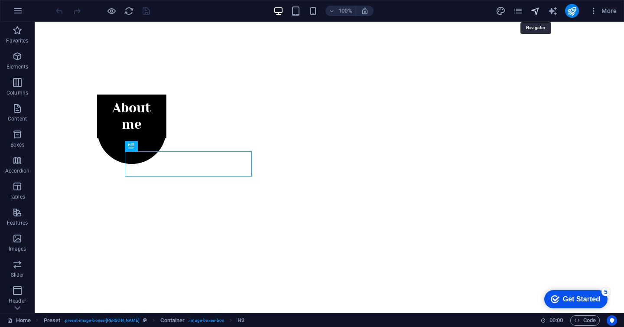
click at [536, 10] on icon "navigator" at bounding box center [536, 11] width 10 height 10
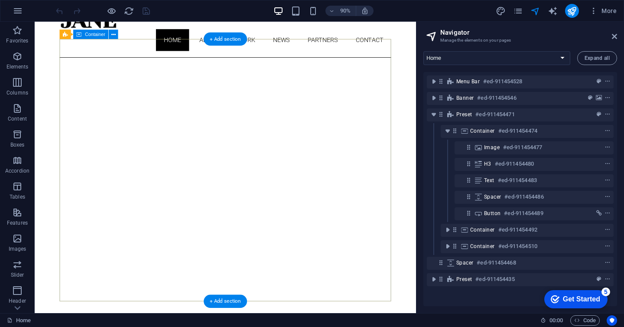
scroll to position [48, 0]
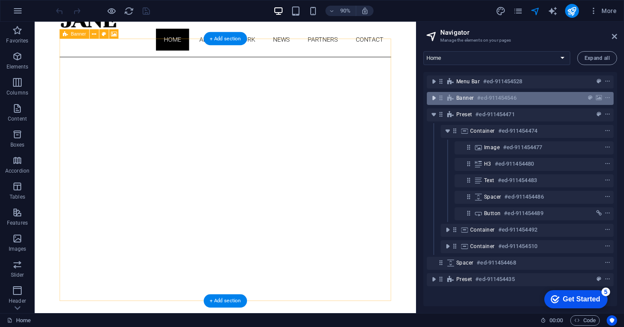
click at [434, 96] on icon "toggle-expand" at bounding box center [434, 98] width 9 height 9
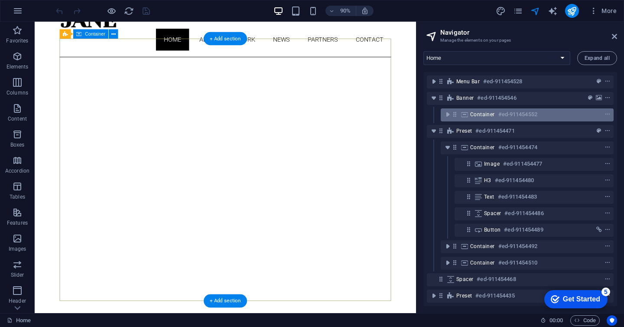
click at [478, 116] on span "Container" at bounding box center [482, 114] width 25 height 7
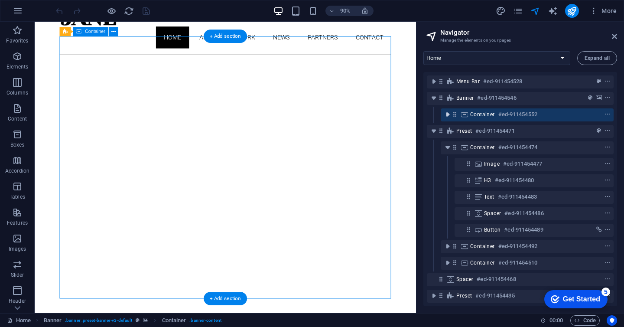
click at [451, 114] on icon "toggle-expand" at bounding box center [448, 114] width 9 height 9
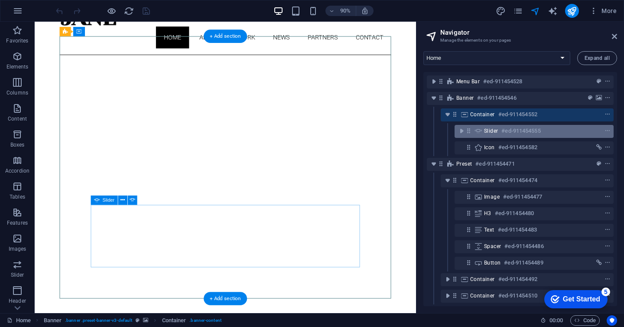
click at [493, 133] on span "Slider" at bounding box center [491, 130] width 14 height 7
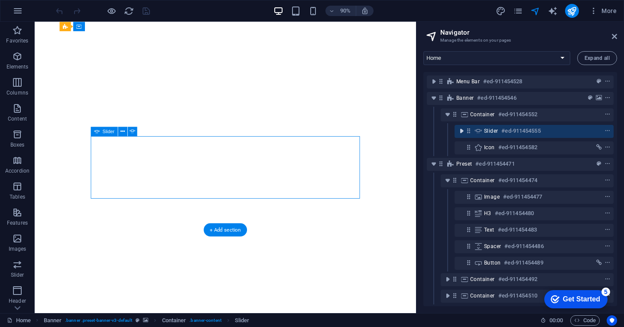
click at [464, 131] on icon "toggle-expand" at bounding box center [461, 131] width 9 height 9
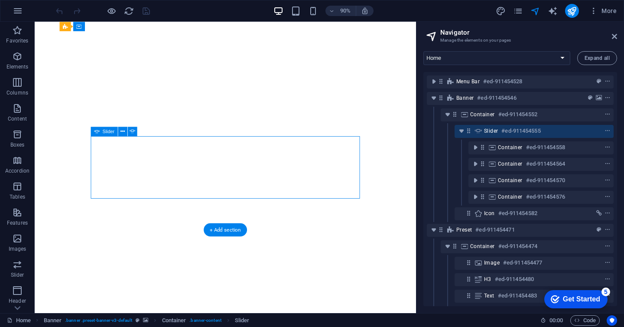
click at [488, 133] on span "Slider" at bounding box center [491, 130] width 14 height 7
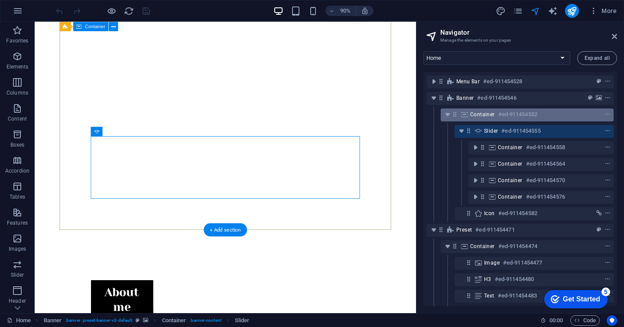
click at [479, 116] on span "Container" at bounding box center [482, 114] width 25 height 7
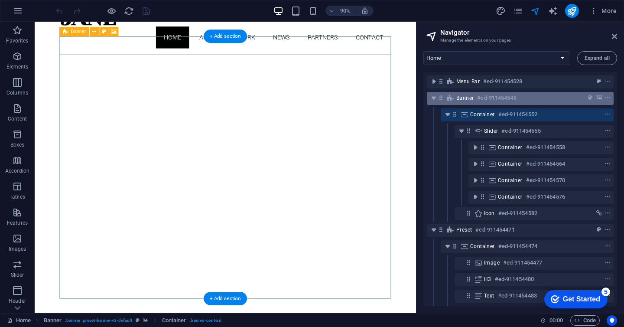
click at [469, 102] on div "Banner #ed-911454546" at bounding box center [514, 98] width 114 height 10
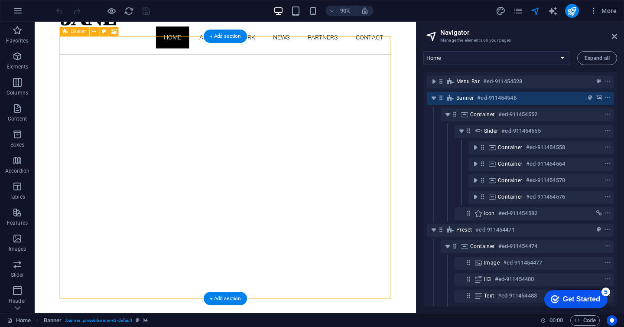
click at [469, 102] on div "Banner #ed-911454546" at bounding box center [514, 98] width 114 height 10
click at [470, 95] on span "Banner" at bounding box center [465, 98] width 17 height 7
click at [467, 97] on span "Banner" at bounding box center [465, 98] width 17 height 7
select select "vh"
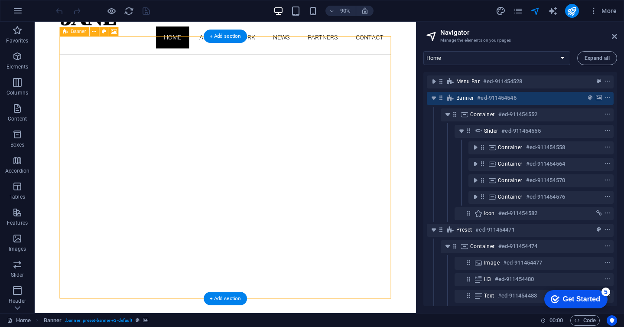
select select "banner"
select select "ms"
select select "s"
select select "ondemand"
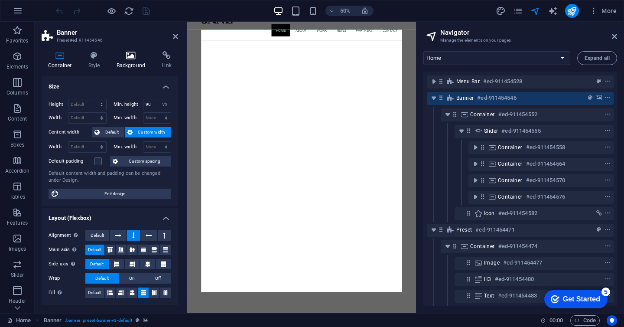
click at [126, 58] on icon at bounding box center [131, 55] width 42 height 9
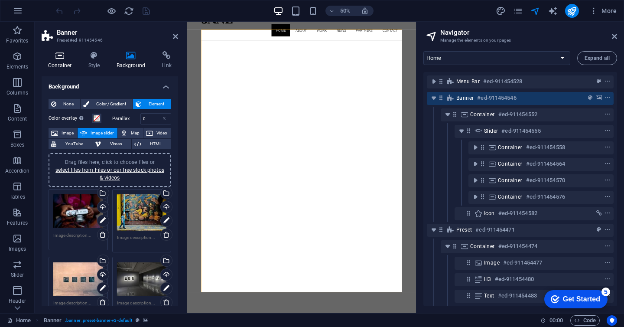
click at [58, 60] on h4 "Container" at bounding box center [62, 60] width 40 height 18
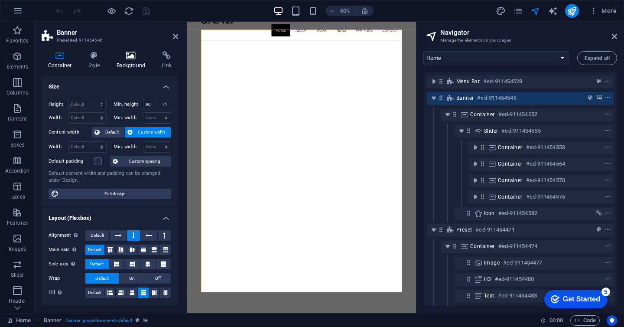
click at [128, 58] on icon at bounding box center [131, 55] width 42 height 9
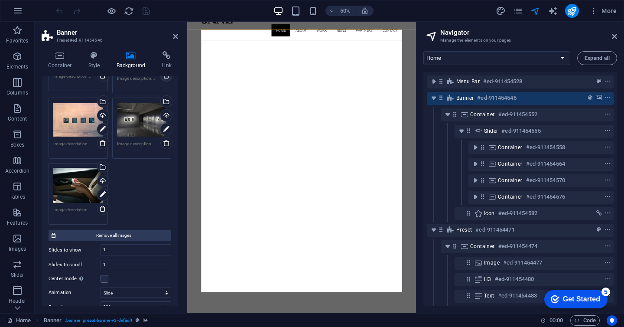
scroll to position [160, 0]
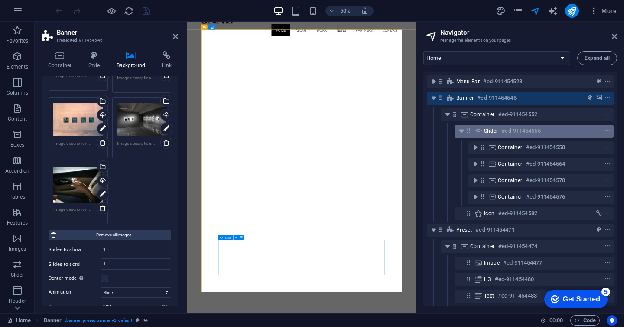
click at [482, 129] on icon at bounding box center [479, 130] width 10 height 7
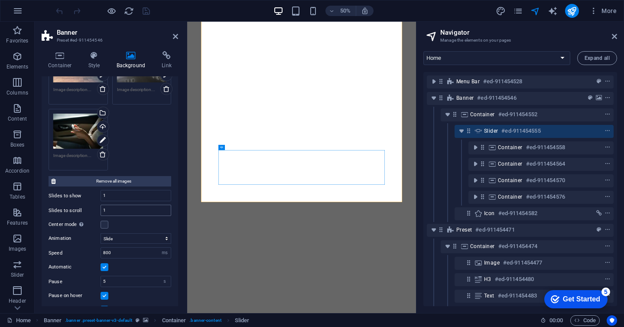
scroll to position [215, 0]
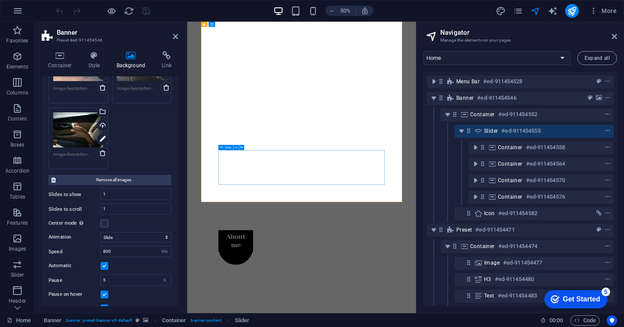
click at [492, 132] on span "Slider" at bounding box center [491, 130] width 14 height 7
select select "fade"
select select "ms"
select select "s"
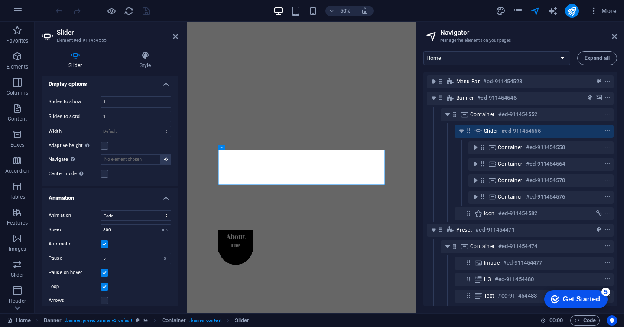
scroll to position [148, 0]
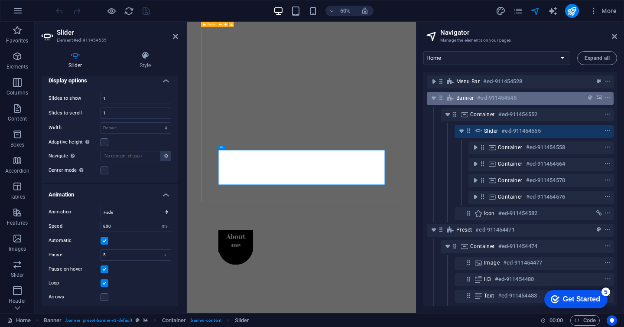
click at [458, 97] on span "Banner" at bounding box center [465, 98] width 17 height 7
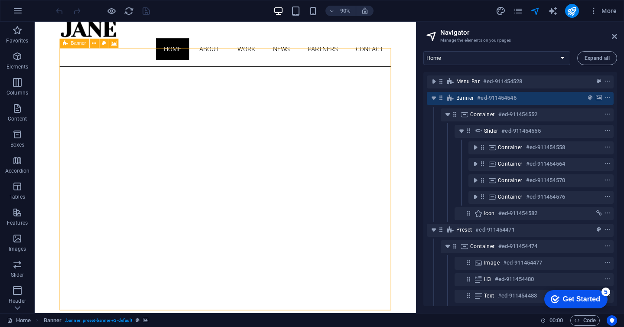
click at [458, 97] on span "Banner" at bounding box center [465, 98] width 17 height 7
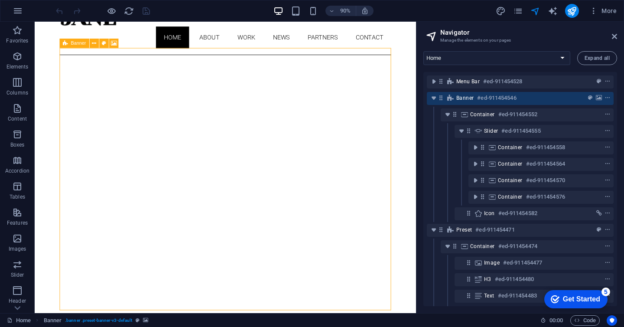
click at [458, 97] on span "Banner" at bounding box center [465, 98] width 17 height 7
select select "ms"
select select "s"
select select "ondemand"
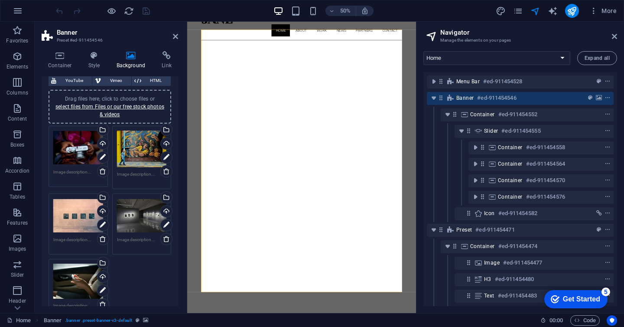
scroll to position [65, 0]
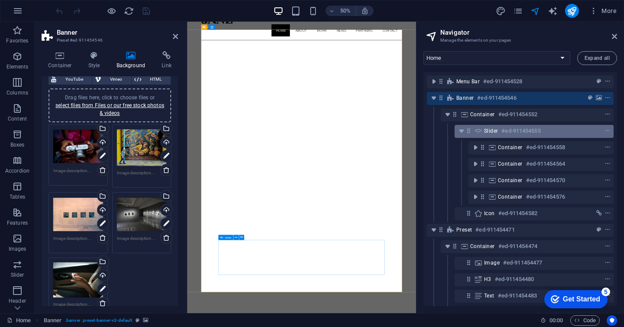
click at [487, 129] on span "Slider" at bounding box center [491, 130] width 14 height 7
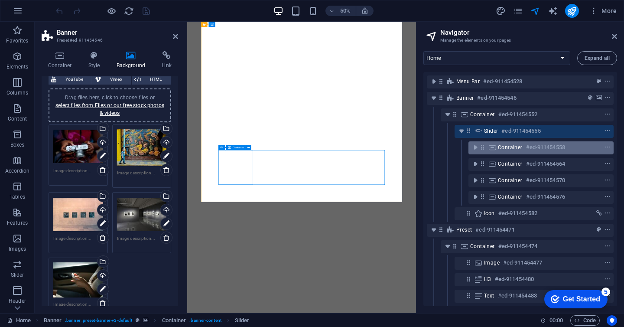
click at [507, 144] on span "Container" at bounding box center [510, 147] width 25 height 7
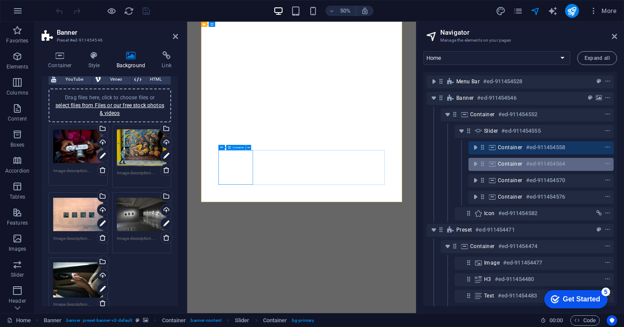
click at [506, 162] on span "Container" at bounding box center [510, 163] width 25 height 7
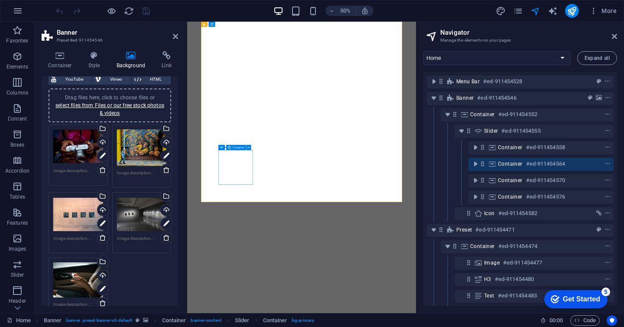
click at [506, 162] on span "Container" at bounding box center [510, 163] width 25 height 7
select select "rem"
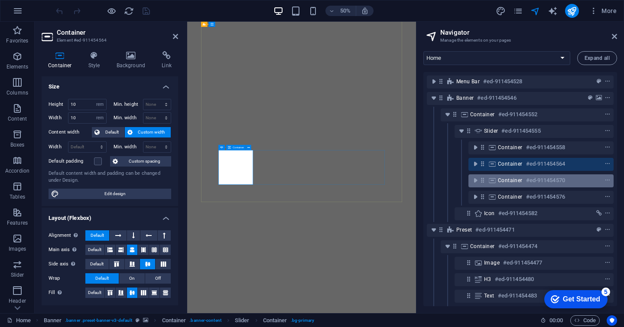
click at [506, 178] on span "Container" at bounding box center [510, 180] width 25 height 7
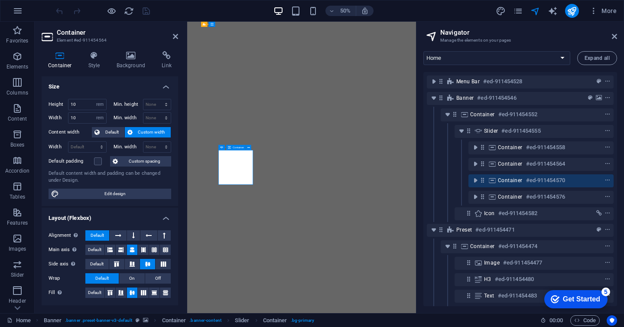
click at [506, 178] on span "Container" at bounding box center [510, 180] width 25 height 7
select select "rem"
click at [505, 196] on span "Container" at bounding box center [510, 196] width 25 height 7
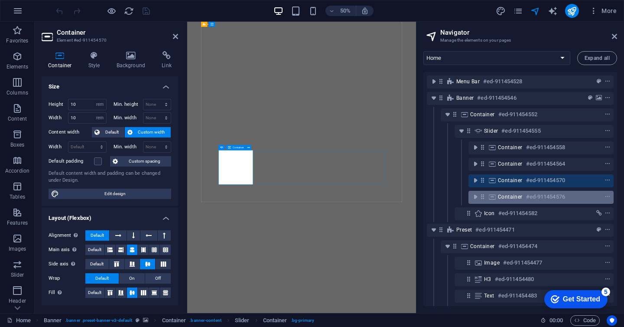
select select "rem"
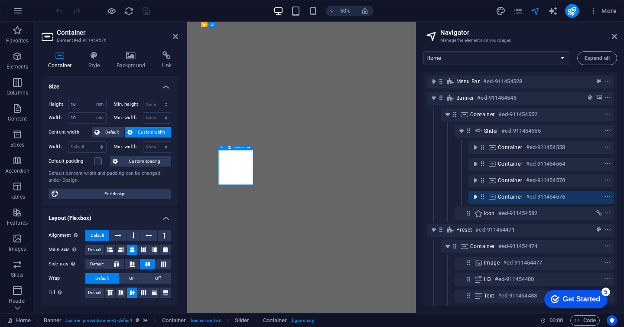
click at [476, 199] on icon "toggle-expand" at bounding box center [475, 197] width 9 height 9
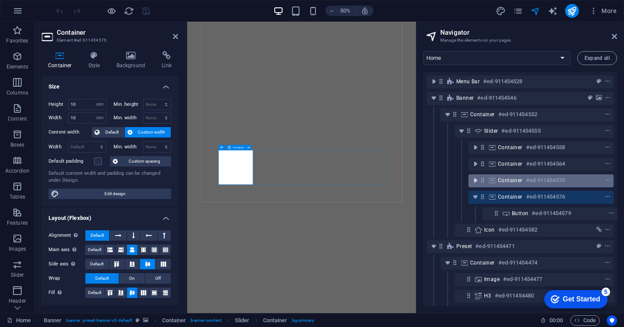
click at [477, 180] on icon "toggle-expand" at bounding box center [475, 180] width 9 height 9
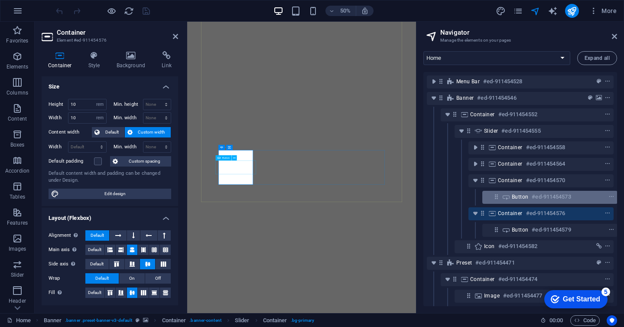
click at [514, 194] on span "Button" at bounding box center [520, 196] width 16 height 7
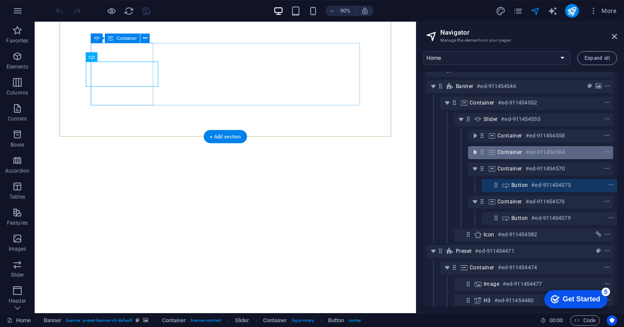
click at [476, 154] on icon "toggle-expand" at bounding box center [475, 152] width 9 height 9
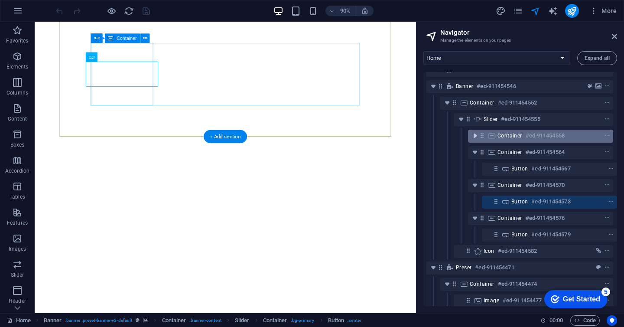
click at [475, 136] on icon "toggle-expand" at bounding box center [475, 135] width 9 height 9
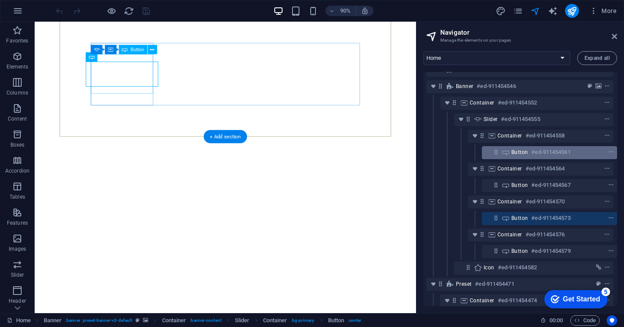
click at [528, 154] on div "Button #ed-911454561" at bounding box center [543, 152] width 62 height 10
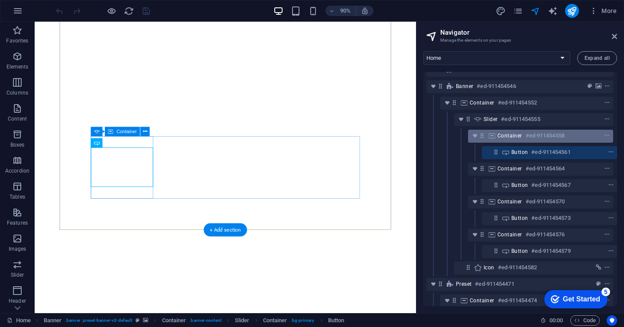
click at [507, 137] on span "Container" at bounding box center [510, 135] width 25 height 7
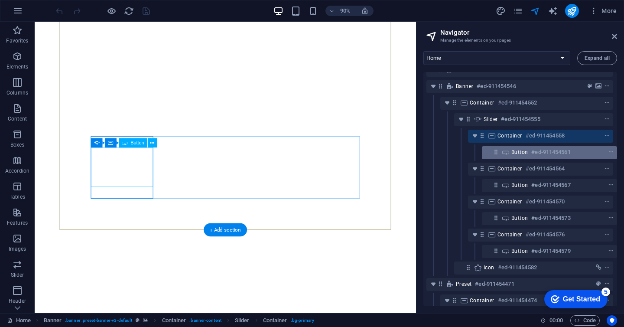
click at [514, 150] on span "Button" at bounding box center [520, 152] width 16 height 7
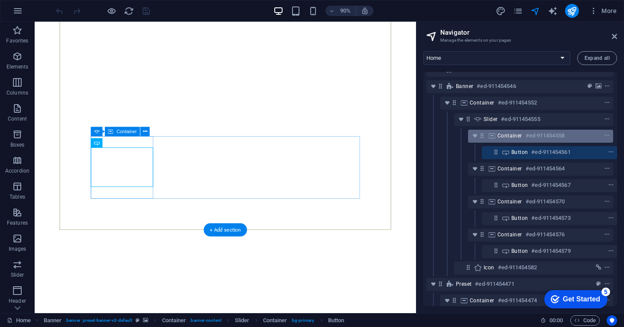
click at [504, 133] on span "Container" at bounding box center [510, 135] width 25 height 7
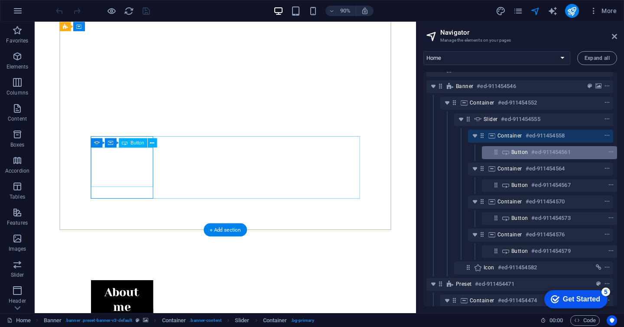
click at [509, 153] on div "Button #ed-911454561" at bounding box center [549, 152] width 135 height 13
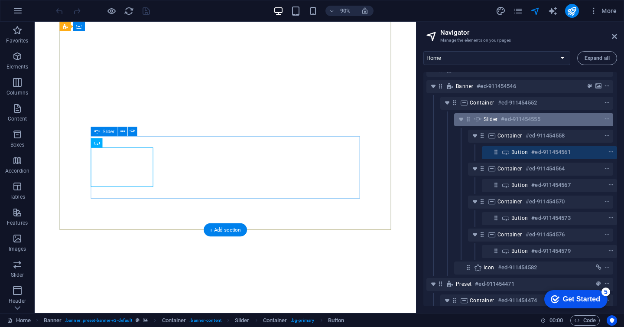
click at [486, 117] on span "Slider" at bounding box center [491, 119] width 14 height 7
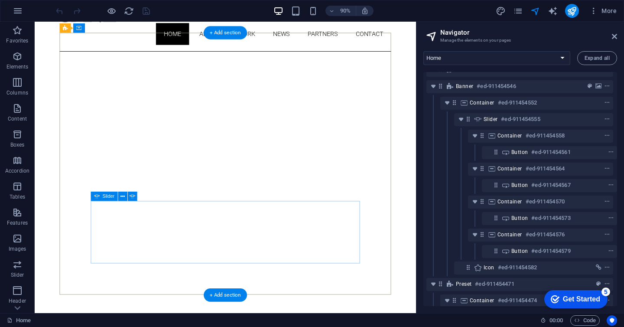
scroll to position [0, 0]
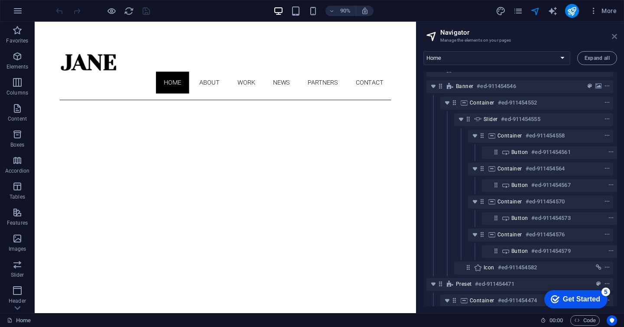
click at [612, 36] on icon at bounding box center [614, 36] width 5 height 7
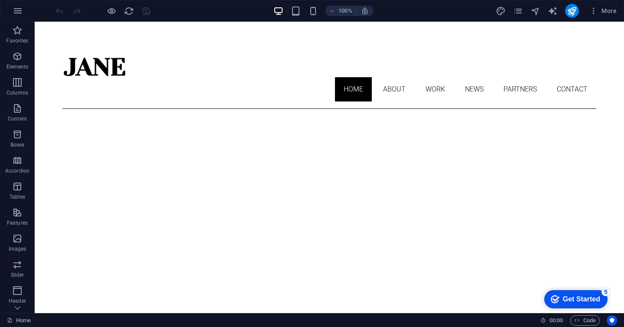
click at [575, 296] on div "Get Started" at bounding box center [581, 299] width 37 height 8
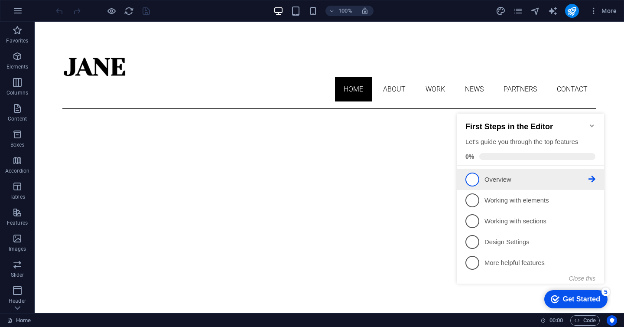
click at [473, 175] on span "1" at bounding box center [473, 180] width 14 height 14
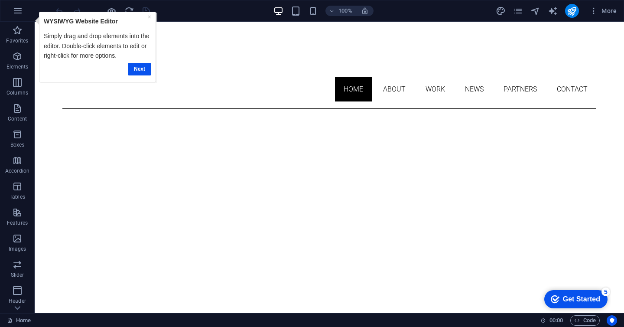
click at [566, 299] on div "Get Started" at bounding box center [581, 299] width 37 height 8
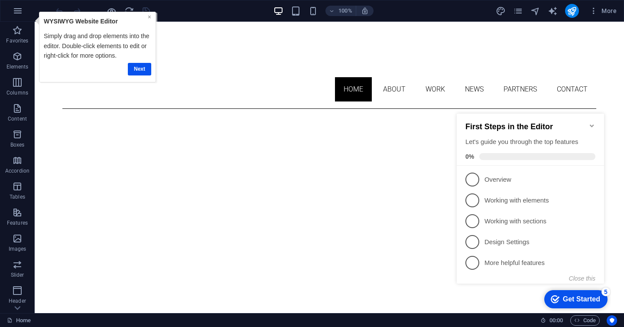
click at [148, 16] on link "×" at bounding box center [149, 16] width 3 height 7
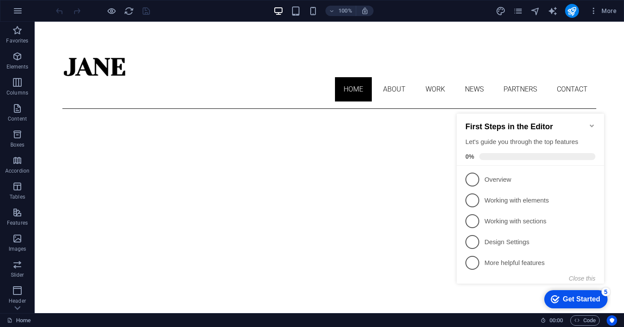
click at [590, 122] on icon "Minimize checklist" at bounding box center [592, 125] width 7 height 7
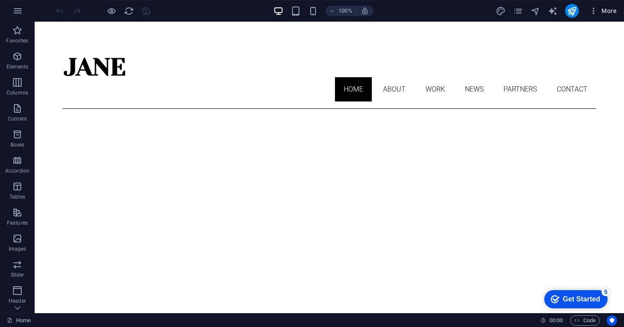
click at [591, 11] on icon "button" at bounding box center [594, 11] width 9 height 9
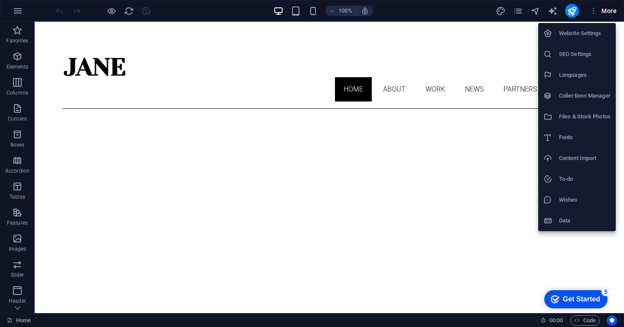
click at [607, 11] on div at bounding box center [312, 163] width 624 height 327
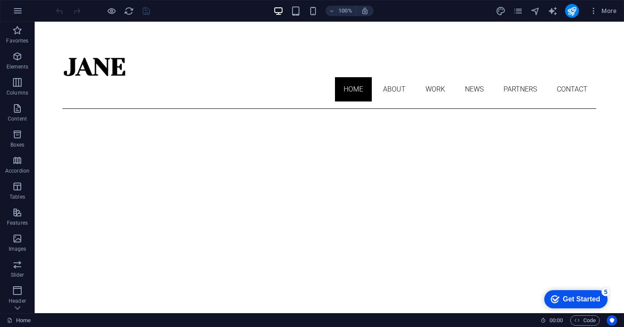
click at [607, 11] on span "More" at bounding box center [603, 11] width 27 height 9
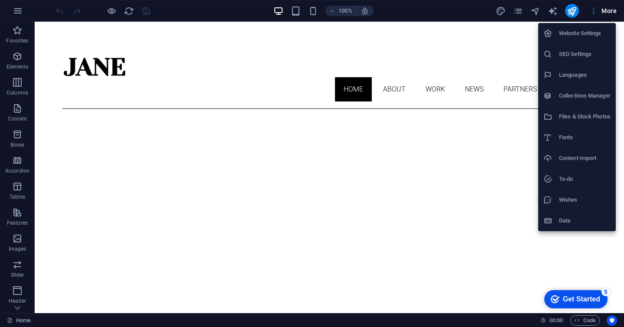
click at [519, 12] on div at bounding box center [312, 163] width 624 height 327
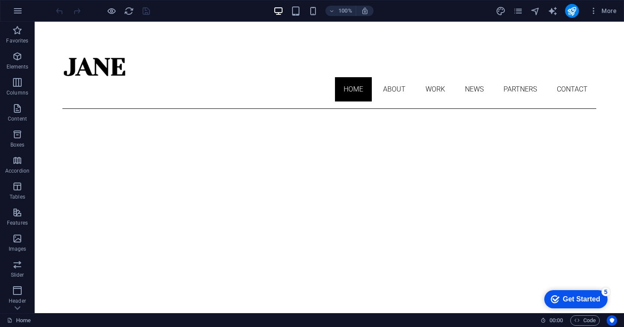
click at [519, 12] on icon "pages" at bounding box center [518, 11] width 10 height 10
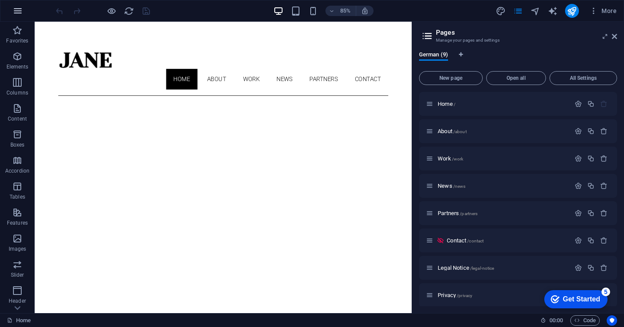
click at [17, 10] on icon "button" at bounding box center [18, 11] width 10 height 10
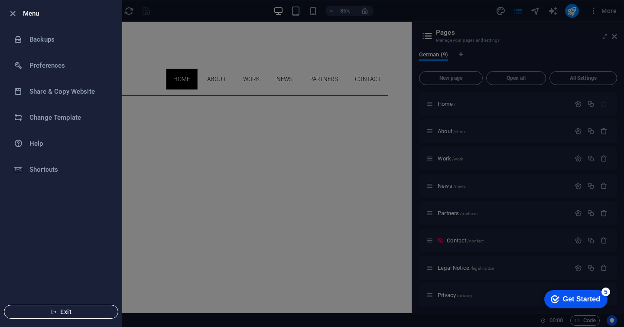
click at [65, 311] on span "Exit" at bounding box center [61, 311] width 100 height 7
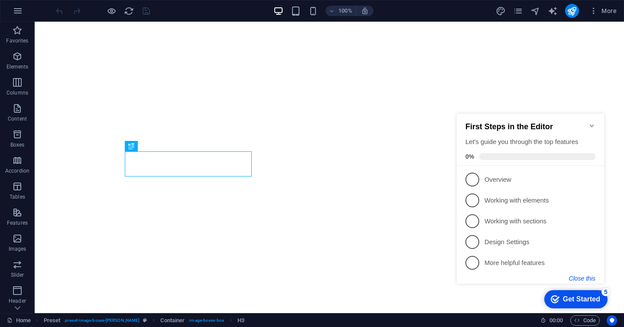
click at [583, 277] on button "Close this" at bounding box center [582, 278] width 26 height 7
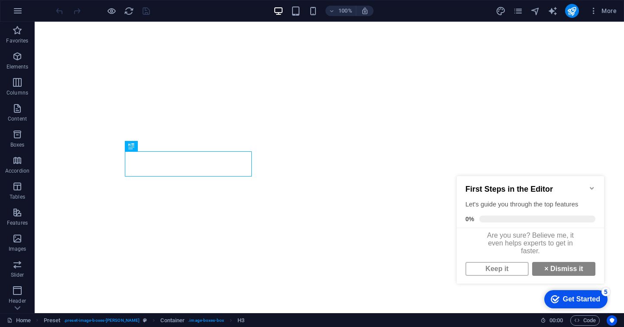
click at [590, 187] on icon "Minimize checklist" at bounding box center [592, 188] width 7 height 7
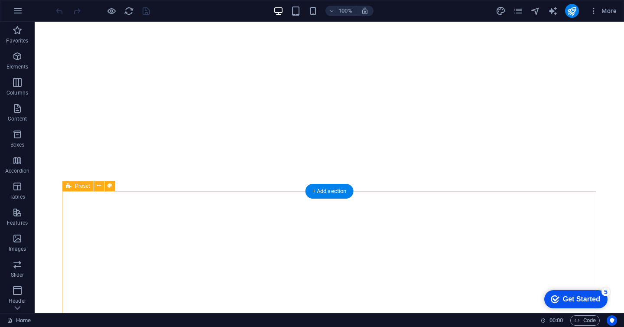
scroll to position [392, 0]
click at [608, 10] on span "More" at bounding box center [603, 11] width 27 height 9
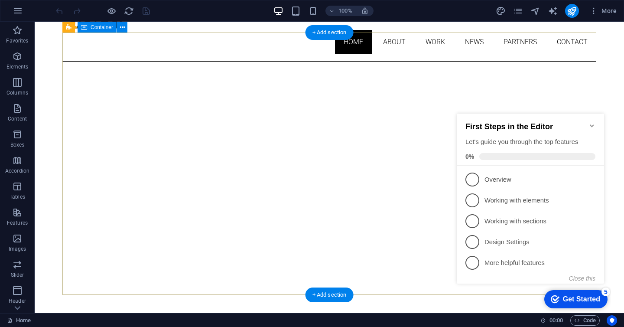
scroll to position [56, 0]
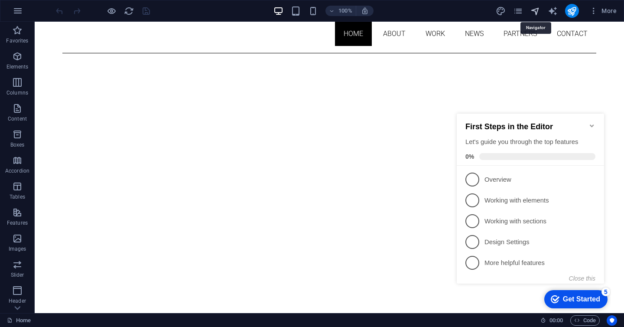
click at [535, 8] on icon "navigator" at bounding box center [536, 11] width 10 height 10
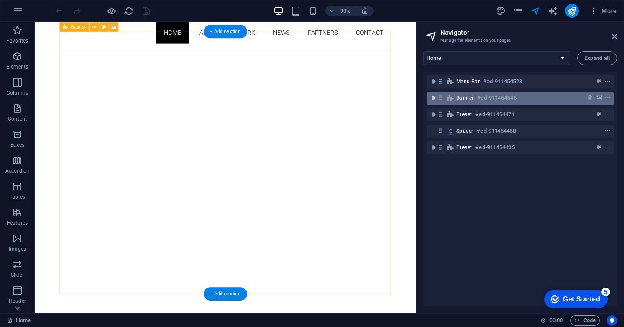
click at [434, 95] on icon "toggle-expand" at bounding box center [434, 98] width 9 height 9
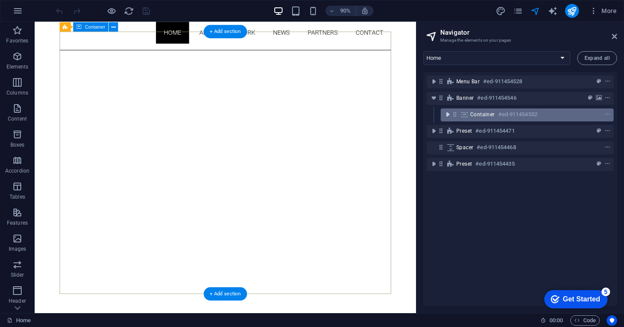
click at [450, 114] on icon "toggle-expand" at bounding box center [448, 114] width 9 height 9
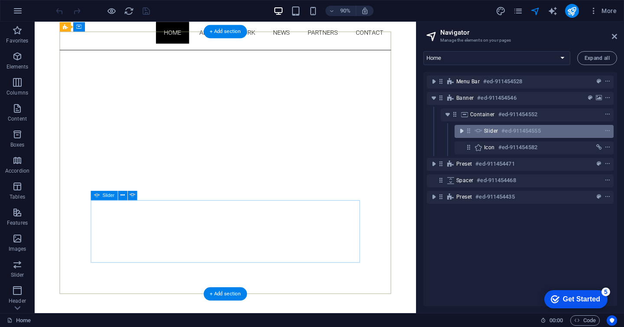
click at [463, 134] on icon "toggle-expand" at bounding box center [461, 131] width 9 height 9
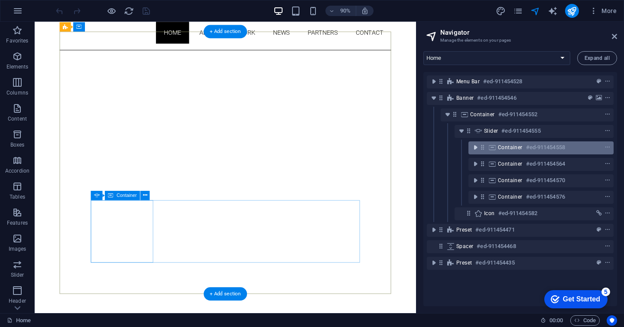
click at [472, 150] on icon "toggle-expand" at bounding box center [475, 147] width 9 height 9
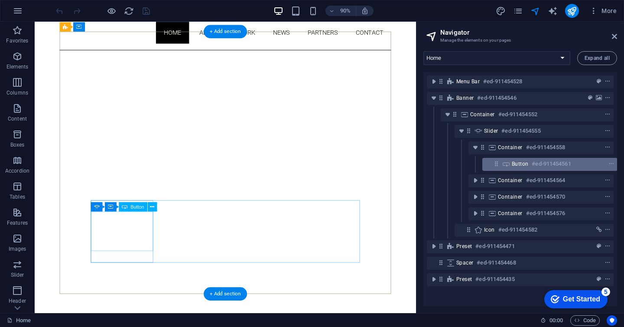
click at [511, 164] on icon at bounding box center [507, 163] width 10 height 7
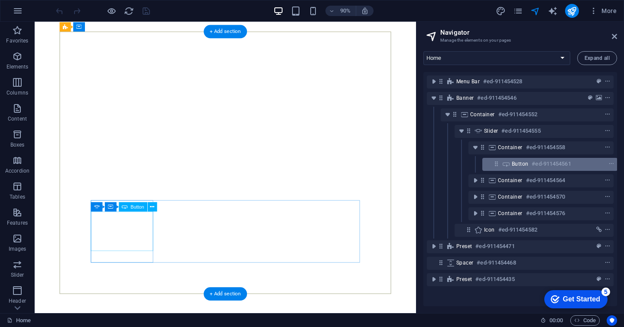
click at [511, 164] on div "Button #ed-911454561" at bounding box center [550, 164] width 135 height 13
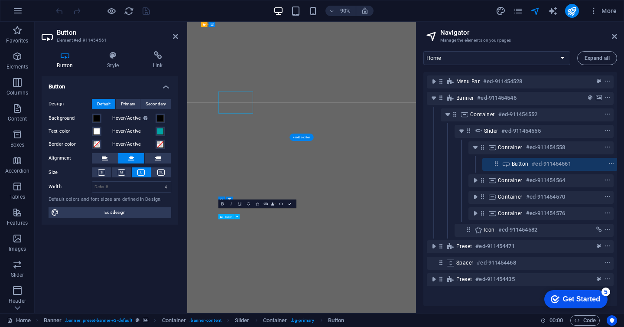
scroll to position [0, 2]
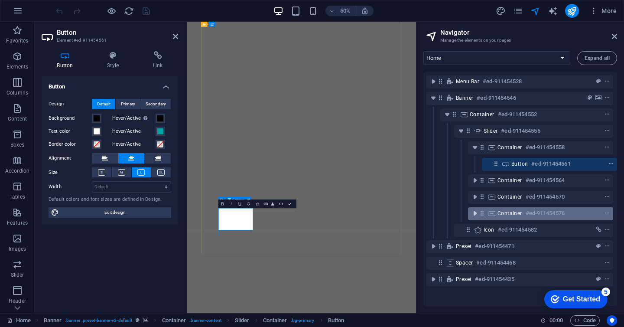
click at [473, 215] on icon "toggle-expand" at bounding box center [475, 213] width 9 height 9
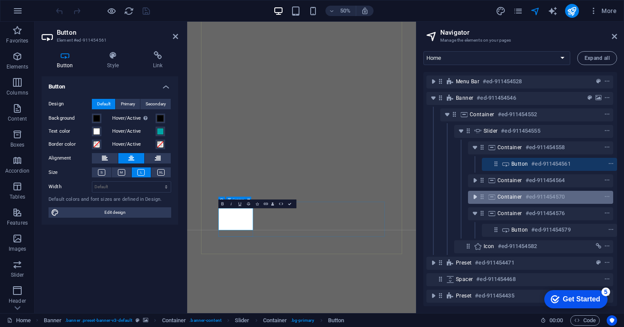
click at [476, 199] on icon "toggle-expand" at bounding box center [475, 197] width 9 height 9
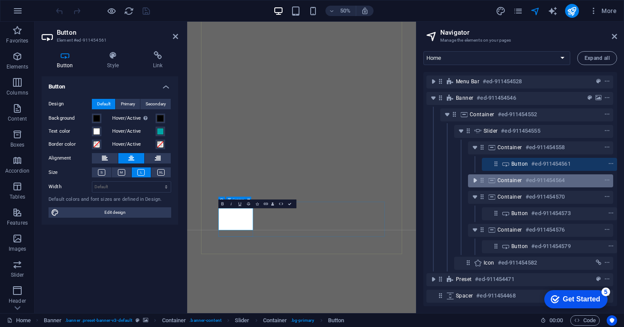
click at [474, 182] on icon "toggle-expand" at bounding box center [475, 180] width 9 height 9
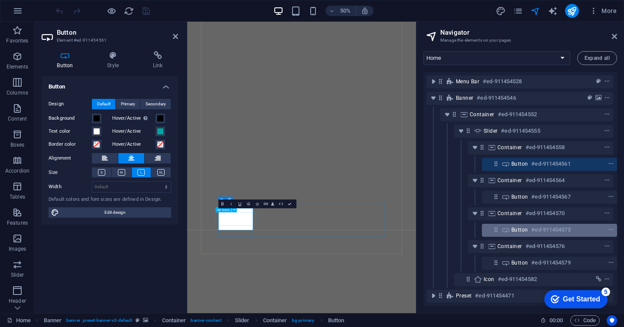
click at [509, 229] on div "Button #ed-911454573" at bounding box center [549, 230] width 135 height 13
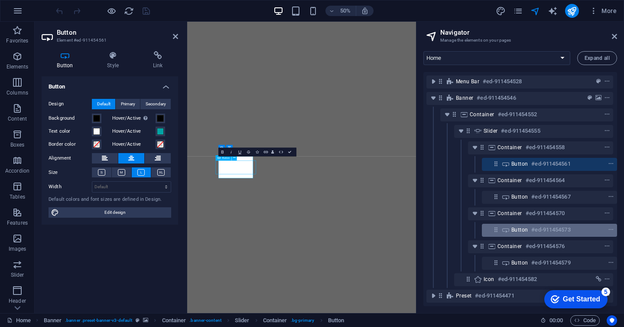
scroll to position [230, 0]
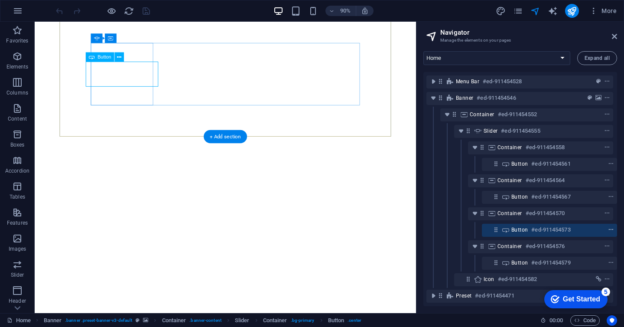
click at [611, 229] on icon "context-menu" at bounding box center [611, 230] width 6 height 6
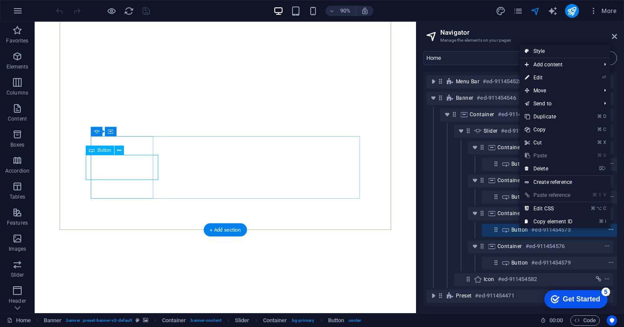
scroll to position [127, 0]
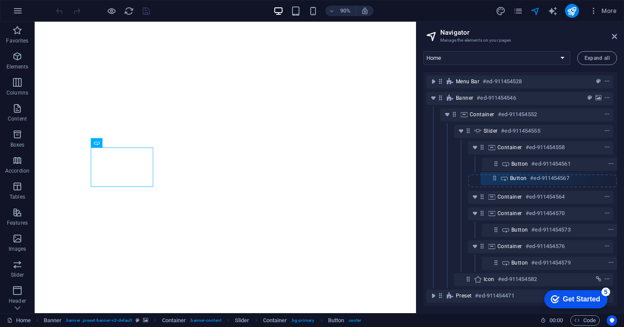
drag, startPoint x: 497, startPoint y: 197, endPoint x: 497, endPoint y: 175, distance: 21.7
click at [497, 175] on div "Menu Bar #ed-911454528 Banner #ed-911454546 Container #ed-911454552 Slider #ed-…" at bounding box center [521, 189] width 194 height 234
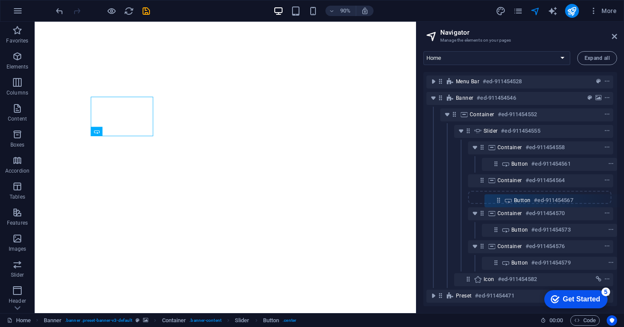
drag, startPoint x: 480, startPoint y: 180, endPoint x: 502, endPoint y: 199, distance: 29.8
click at [502, 199] on div "Menu Bar #ed-911454528 Banner #ed-911454546 Container #ed-911454552 Slider #ed-…" at bounding box center [521, 189] width 194 height 234
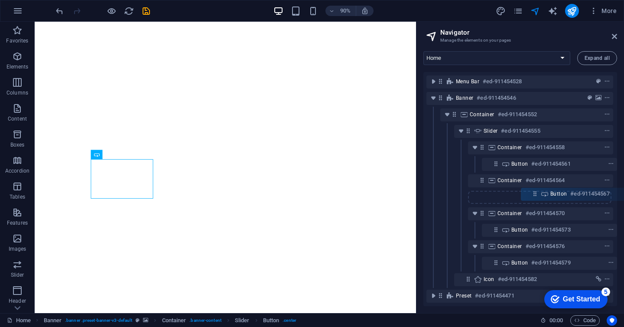
drag, startPoint x: 482, startPoint y: 197, endPoint x: 540, endPoint y: 194, distance: 58.2
click at [540, 194] on div "Menu Bar #ed-911454528 Banner #ed-911454546 Container #ed-911454552 Slider #ed-…" at bounding box center [521, 189] width 194 height 234
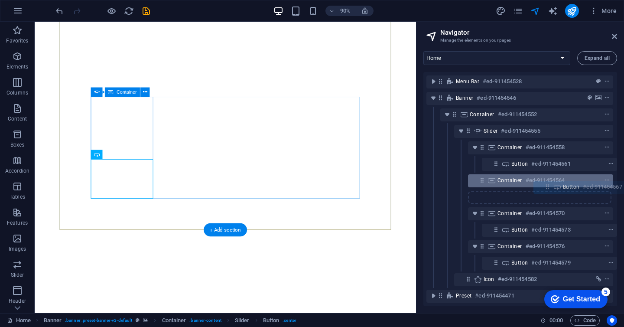
drag, startPoint x: 478, startPoint y: 196, endPoint x: 547, endPoint y: 186, distance: 70.1
click at [547, 186] on div "Menu Bar #ed-911454528 Banner #ed-911454546 Container #ed-911454552 Slider #ed-…" at bounding box center [521, 189] width 194 height 234
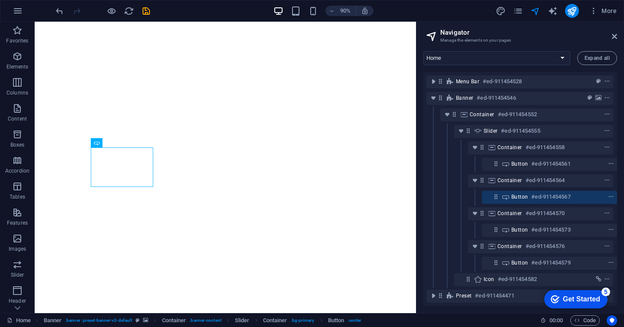
click at [612, 39] on header "Navigator Manage the elements on your pages" at bounding box center [521, 33] width 192 height 23
click at [613, 39] on icon at bounding box center [614, 36] width 5 height 7
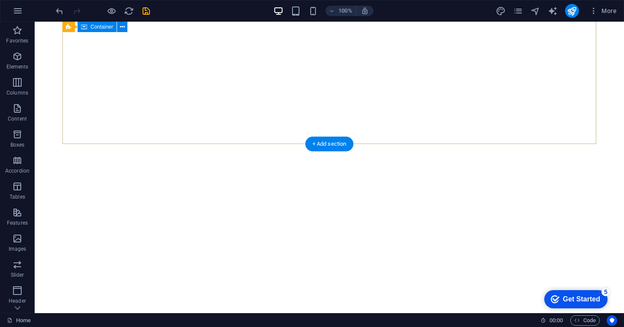
scroll to position [0, 0]
